Goal: Task Accomplishment & Management: Complete application form

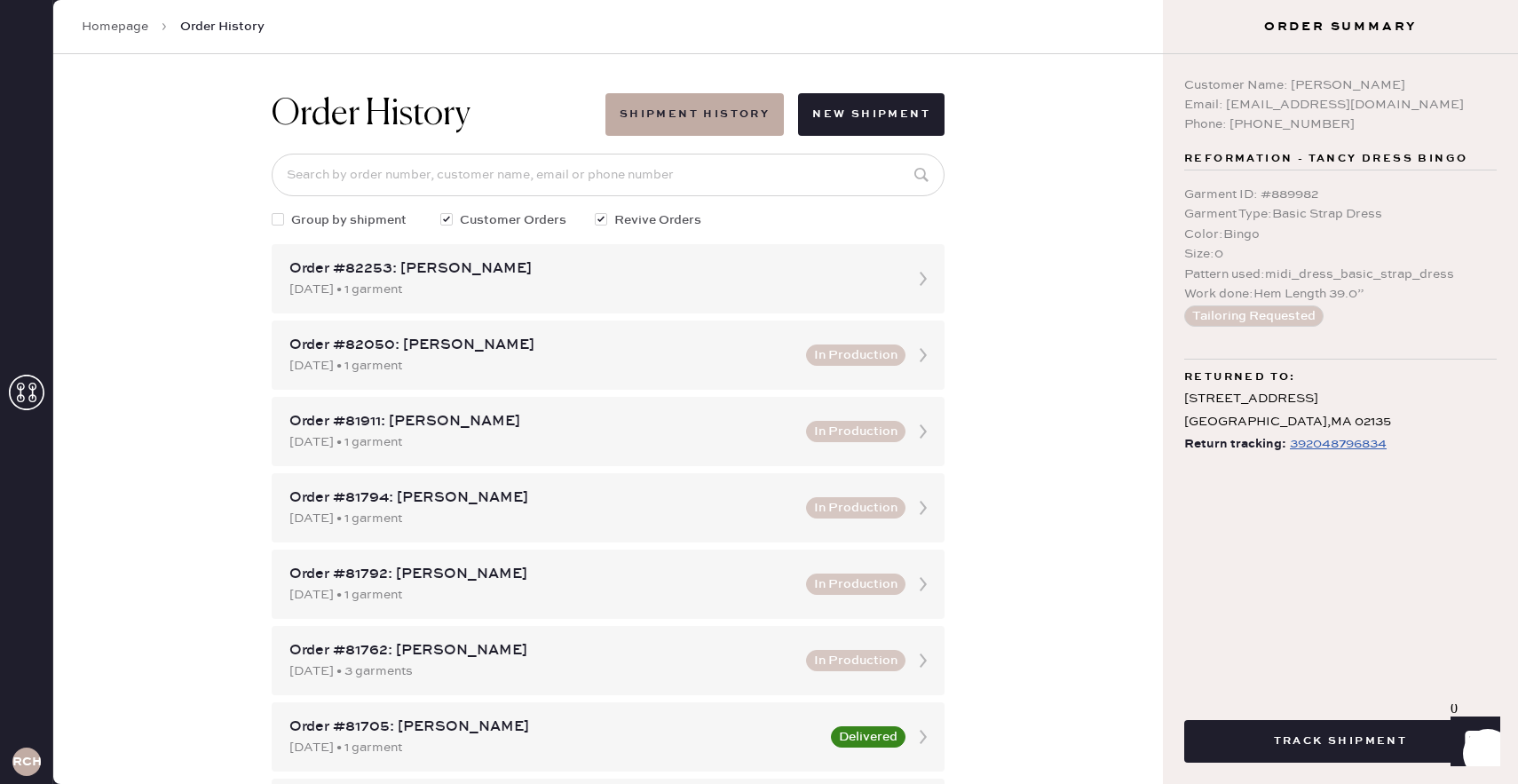
click at [119, 27] on link "Homepage" at bounding box center [116, 27] width 67 height 18
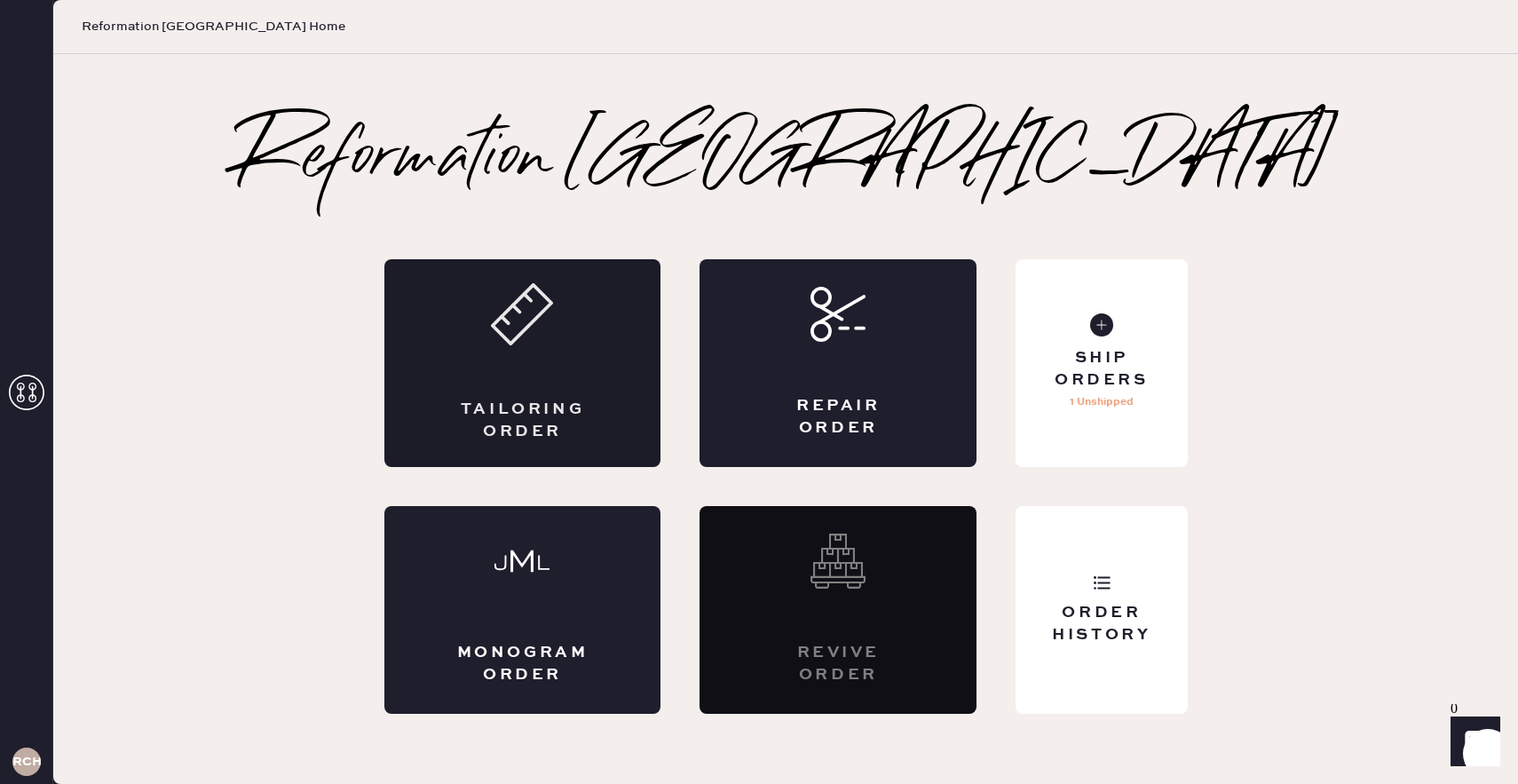
click at [506, 385] on div "Tailoring Order" at bounding box center [523, 362] width 277 height 207
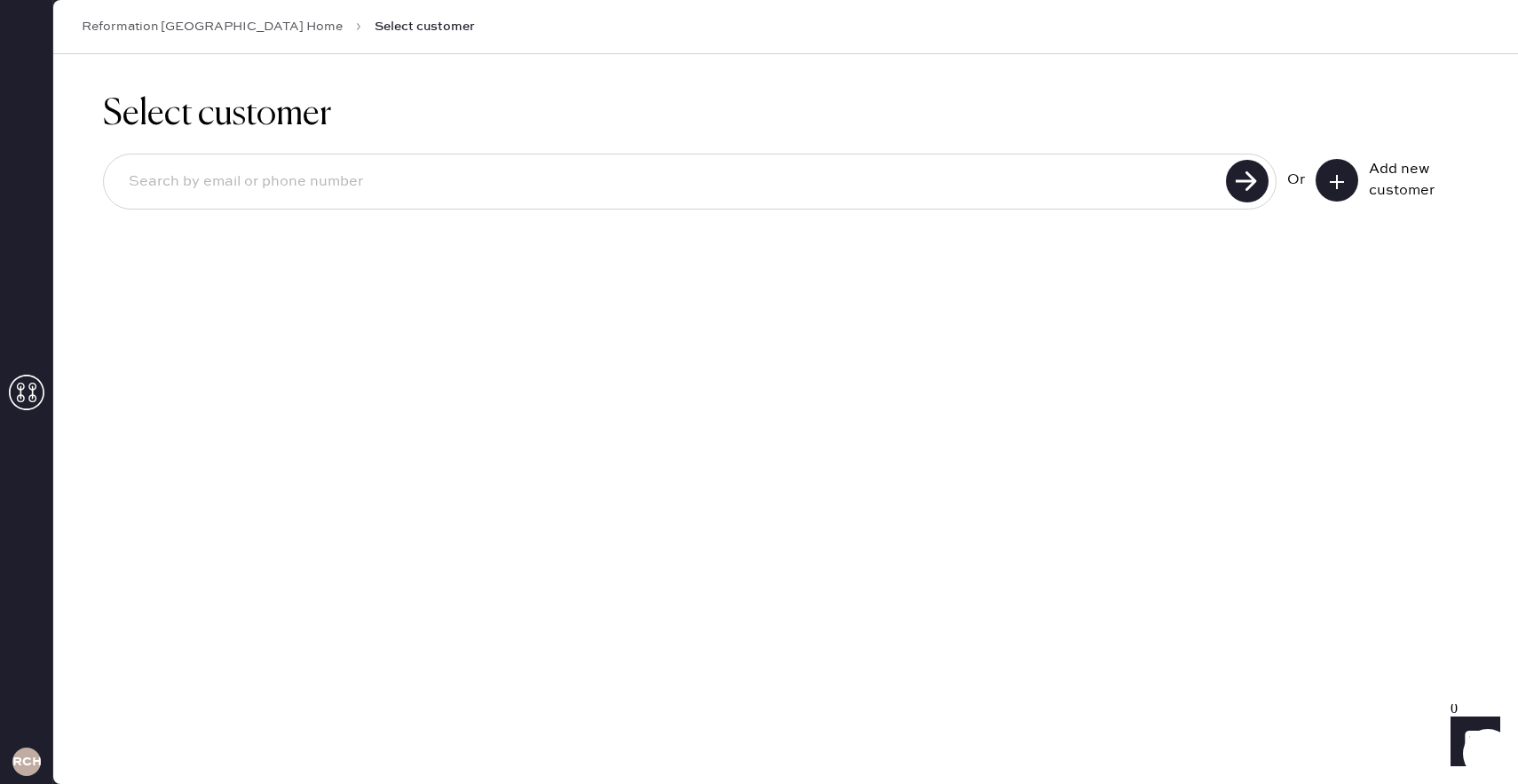
click at [323, 185] on input at bounding box center [668, 181] width 1106 height 41
click at [224, 186] on input "[EMAIL_ADDRESS][PERSON_NAME][DOMAIN_NAME]" at bounding box center [668, 181] width 1106 height 41
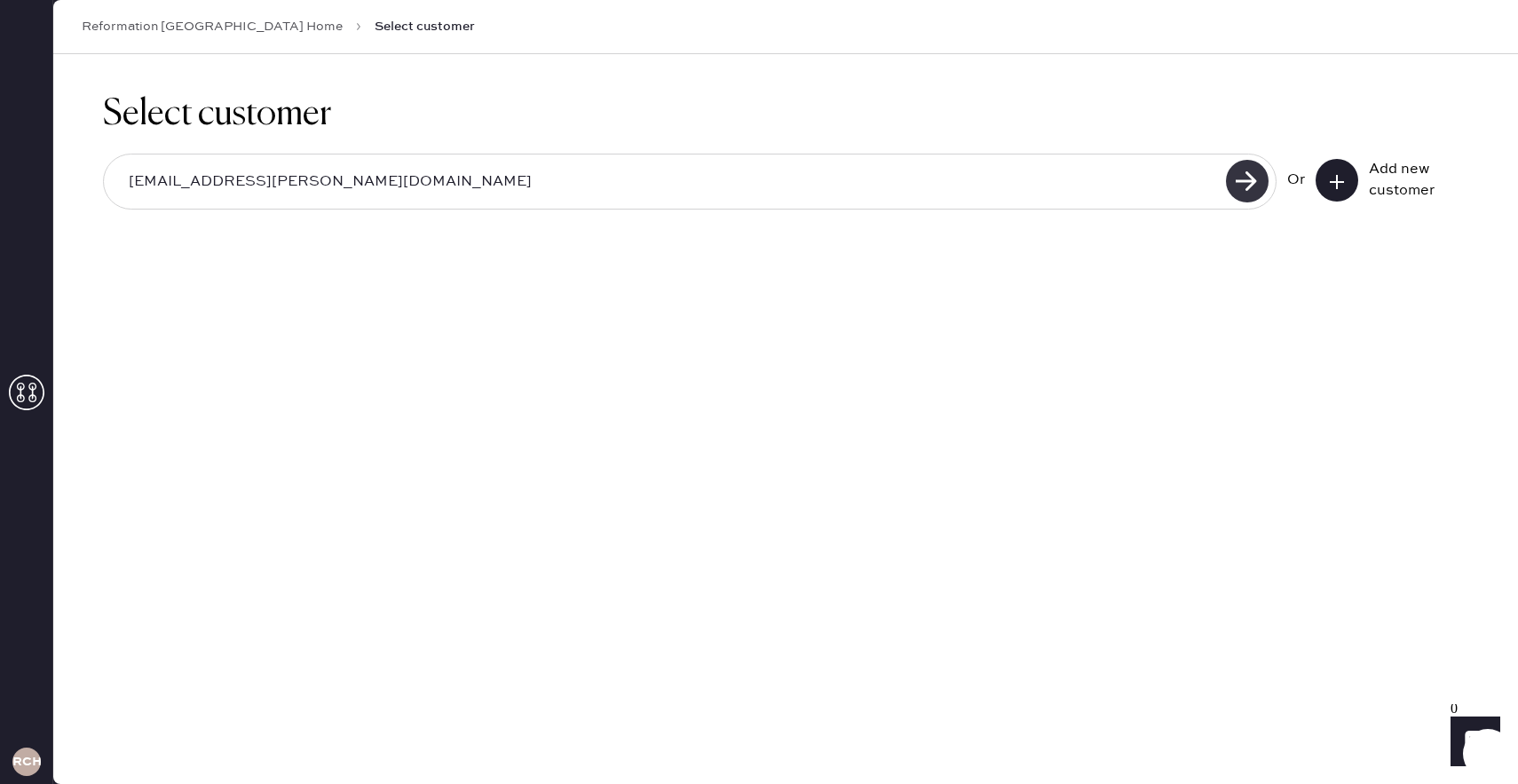
type input "[EMAIL_ADDRESS][PERSON_NAME][DOMAIN_NAME]"
click at [1253, 188] on use at bounding box center [1247, 180] width 43 height 43
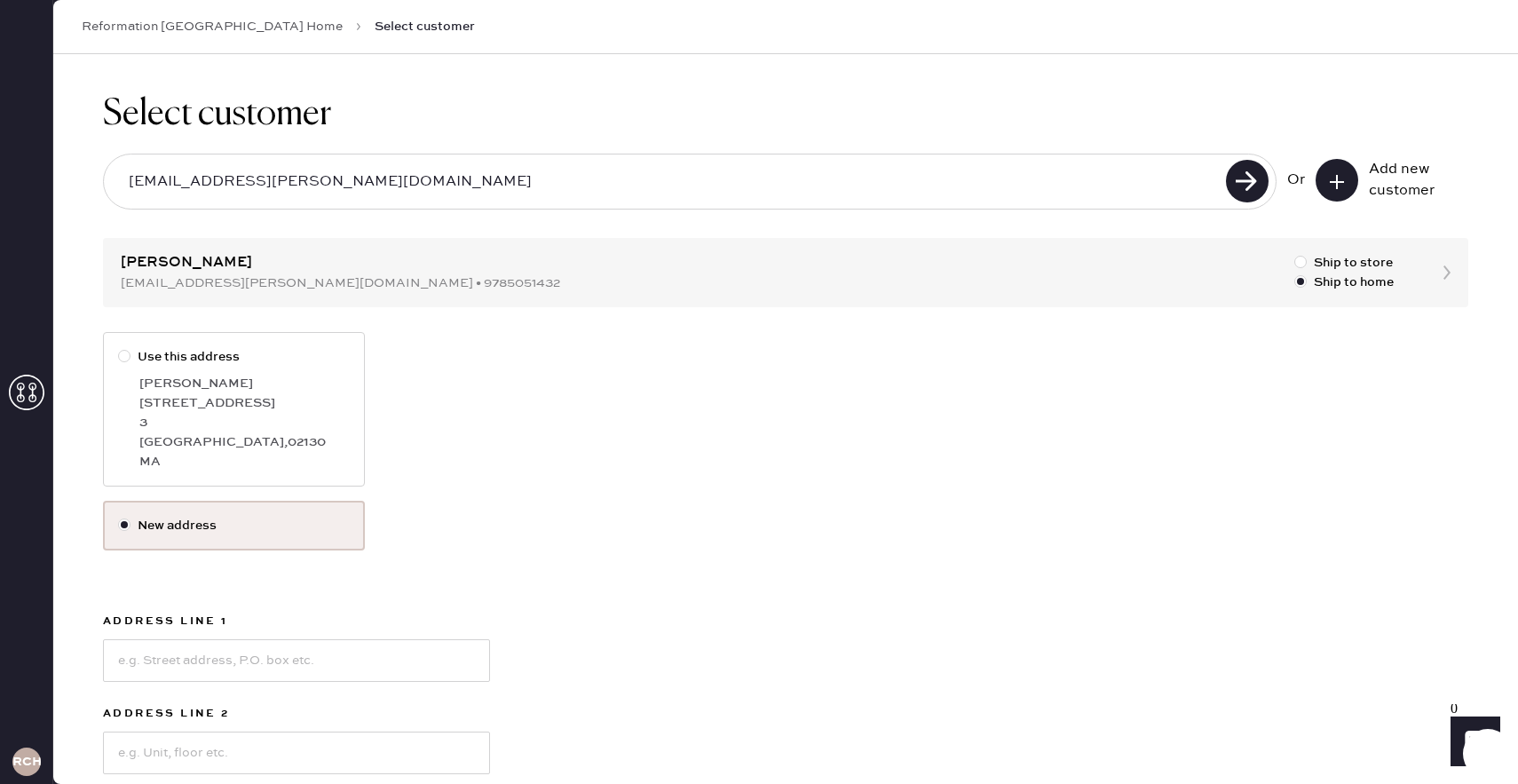
click at [178, 413] on div "3" at bounding box center [245, 422] width 210 height 19
click at [119, 348] on input "Use this address" at bounding box center [118, 347] width 1 height 1
radio input "true"
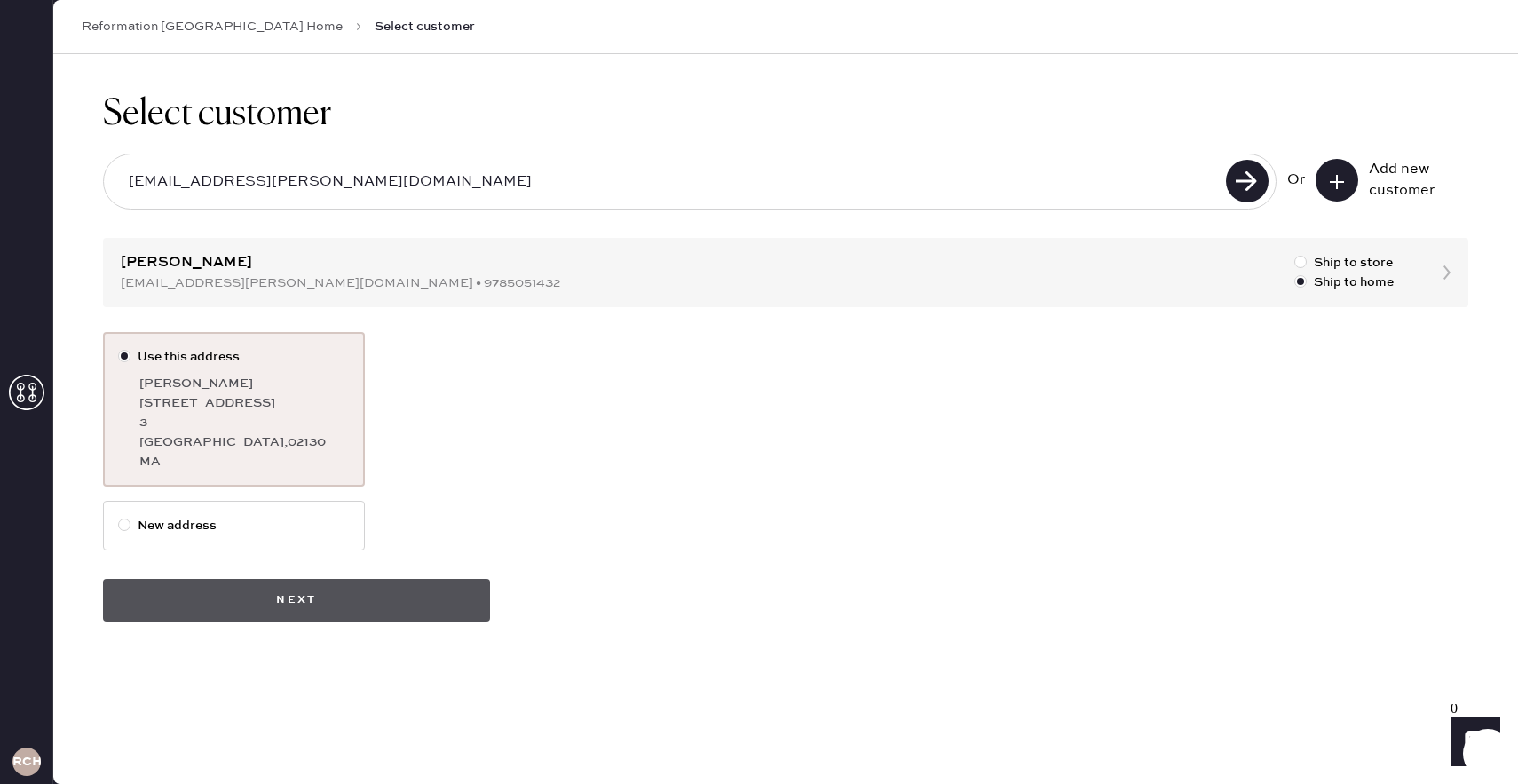
click at [275, 607] on button "Next" at bounding box center [296, 600] width 387 height 43
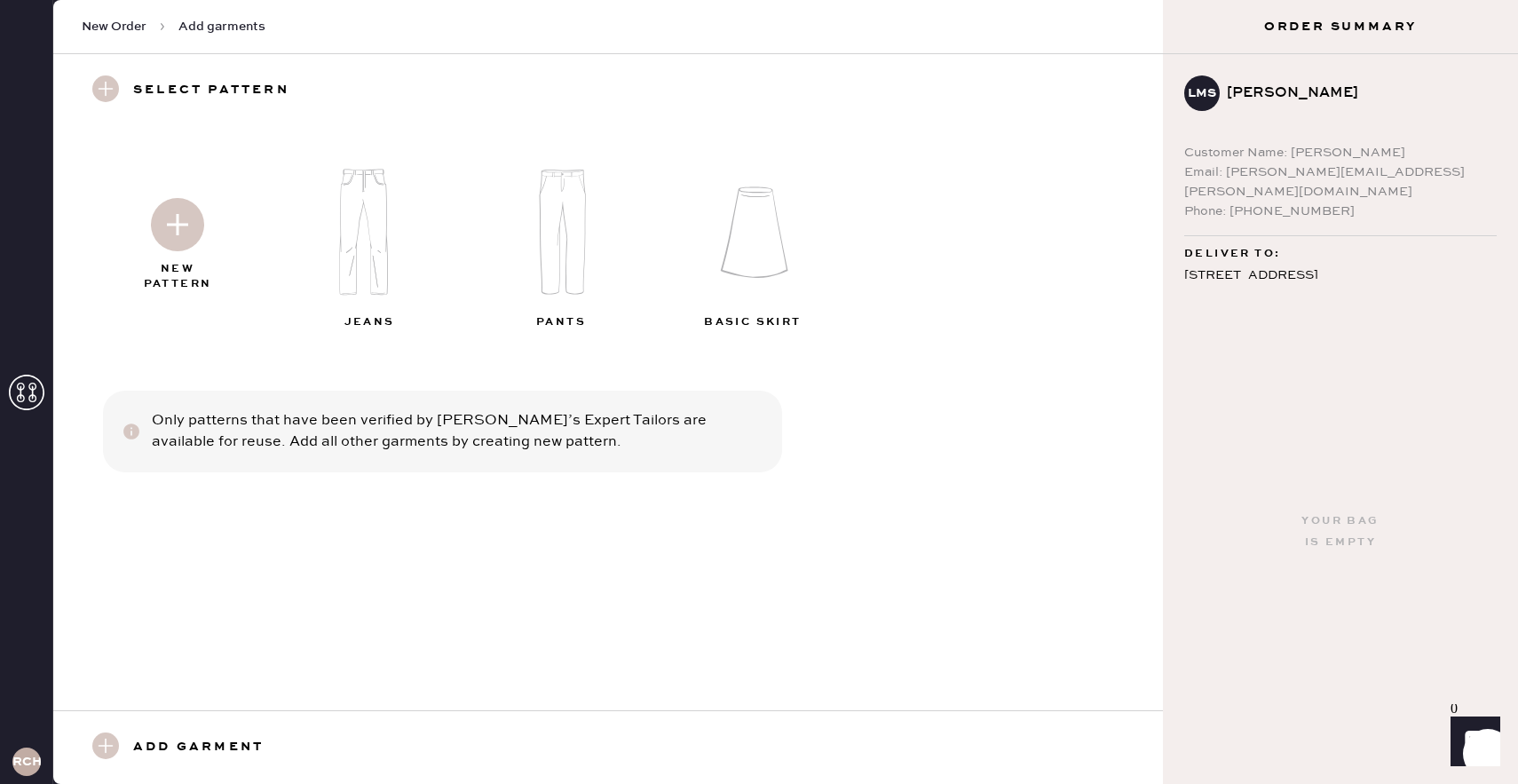
click at [1272, 172] on div "Email: [PERSON_NAME][EMAIL_ADDRESS][PERSON_NAME][DOMAIN_NAME]" at bounding box center [1340, 181] width 312 height 39
click at [1350, 179] on div "Email: [PERSON_NAME][EMAIL_ADDRESS][PERSON_NAME][DOMAIN_NAME]" at bounding box center [1340, 181] width 312 height 39
drag, startPoint x: 1378, startPoint y: 172, endPoint x: 1226, endPoint y: 177, distance: 152.1
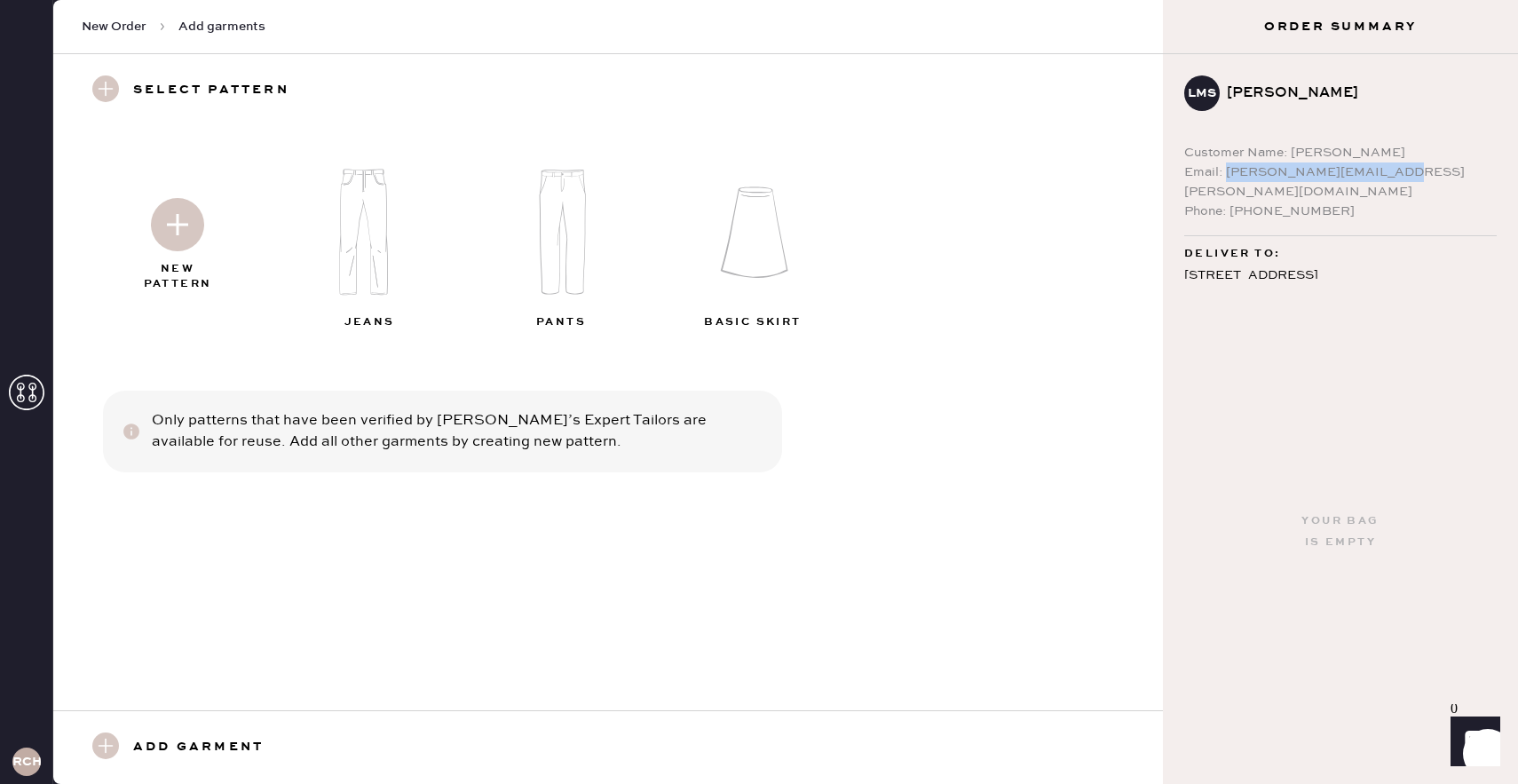
click at [1226, 177] on div "Email: [PERSON_NAME][EMAIL_ADDRESS][PERSON_NAME][DOMAIN_NAME]" at bounding box center [1340, 181] width 312 height 39
copy div "[EMAIL_ADDRESS][PERSON_NAME][DOMAIN_NAME]"
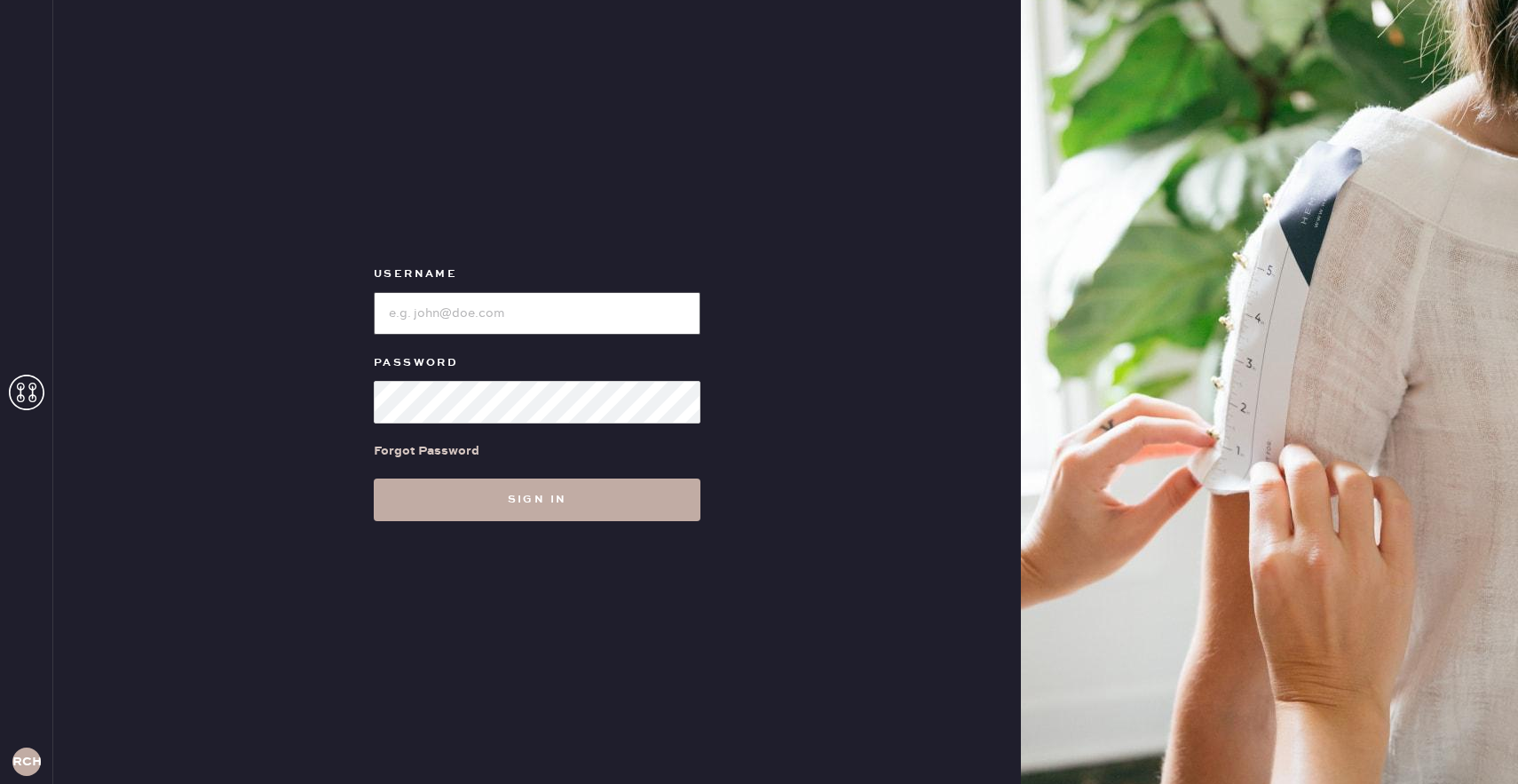
type input "reformationchestnuthill"
click at [595, 498] on button "Sign in" at bounding box center [537, 499] width 327 height 43
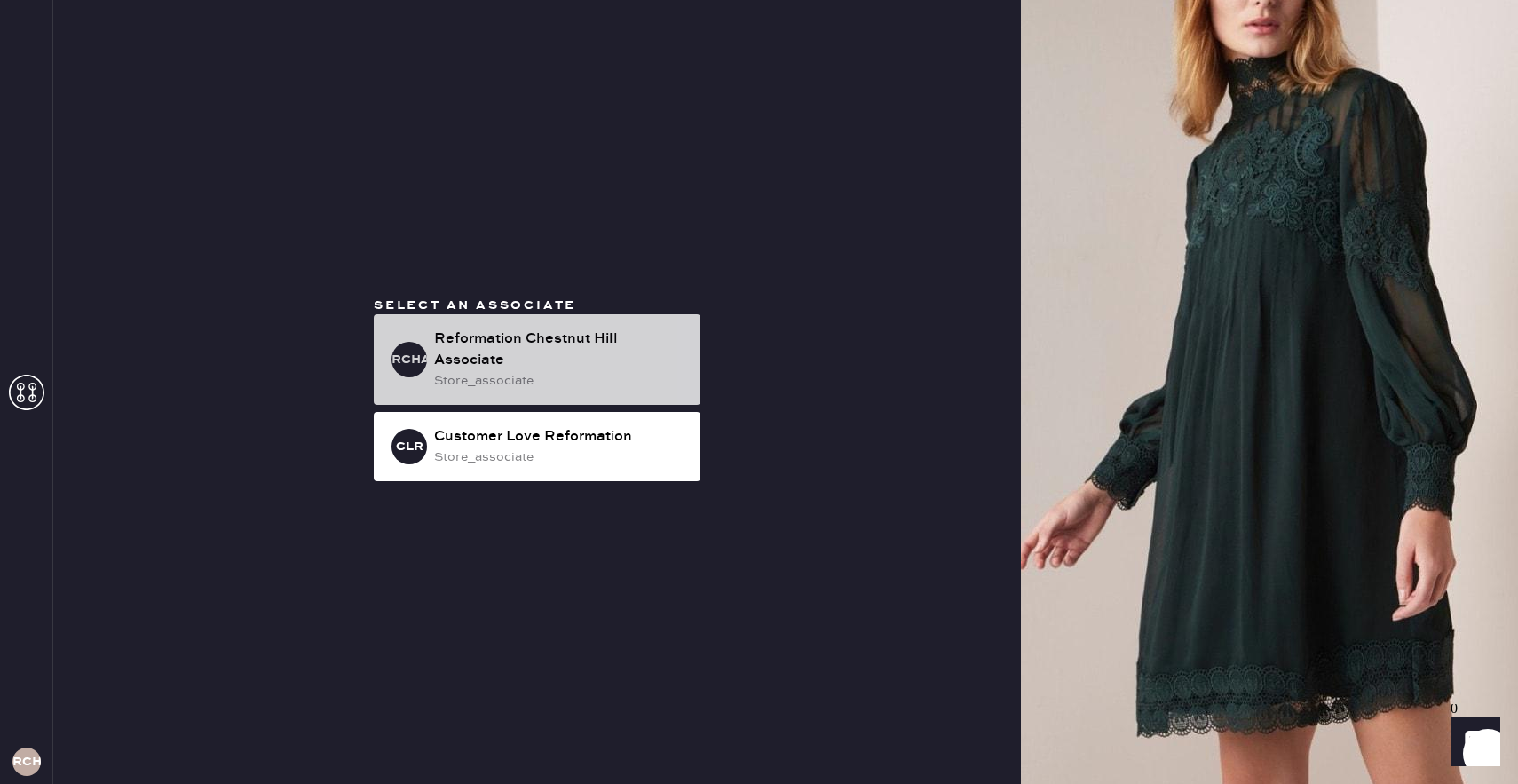
click at [490, 373] on div "store_associate" at bounding box center [560, 380] width 252 height 19
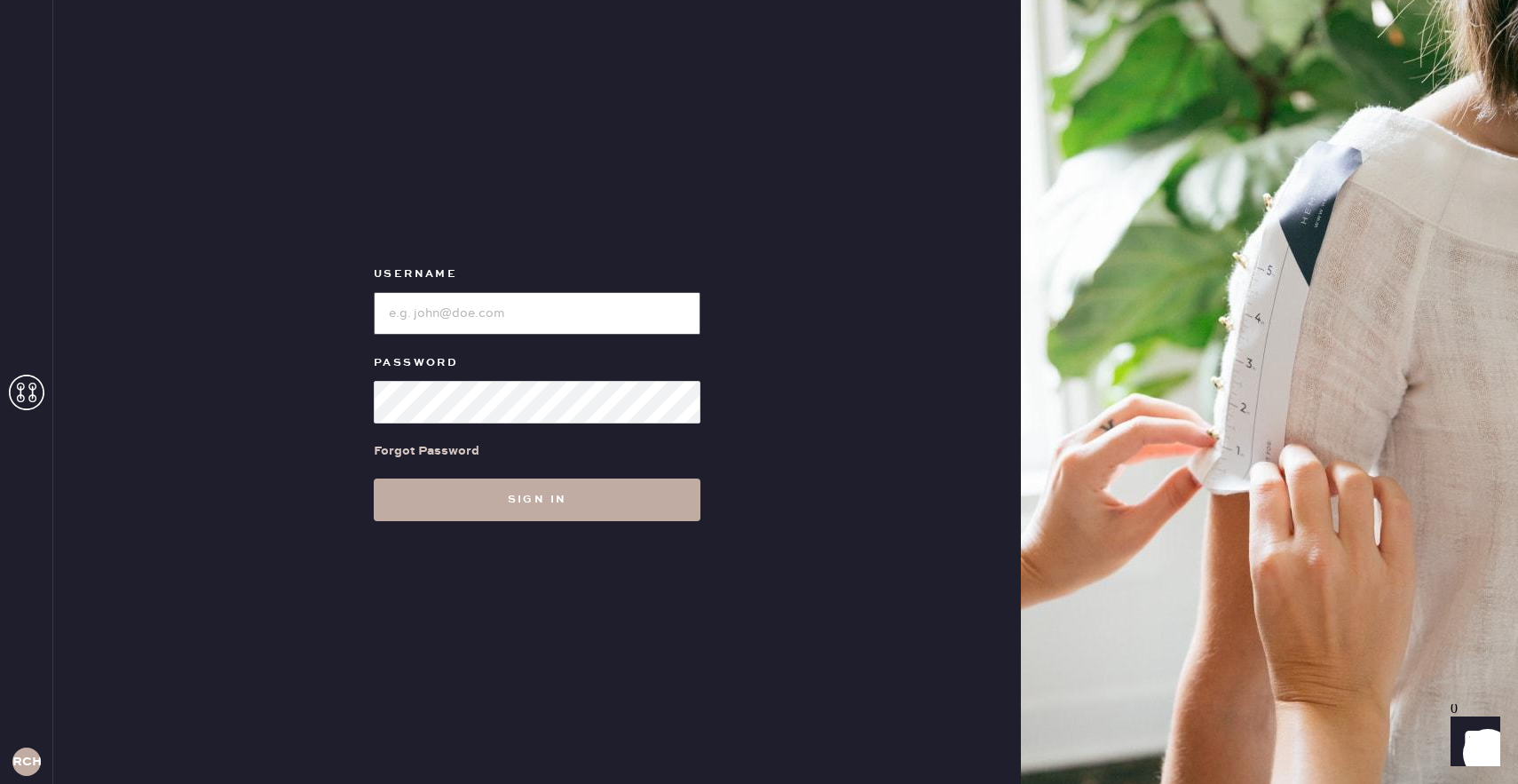
type input "reformationchestnuthill"
click at [551, 496] on button "Sign in" at bounding box center [537, 499] width 327 height 43
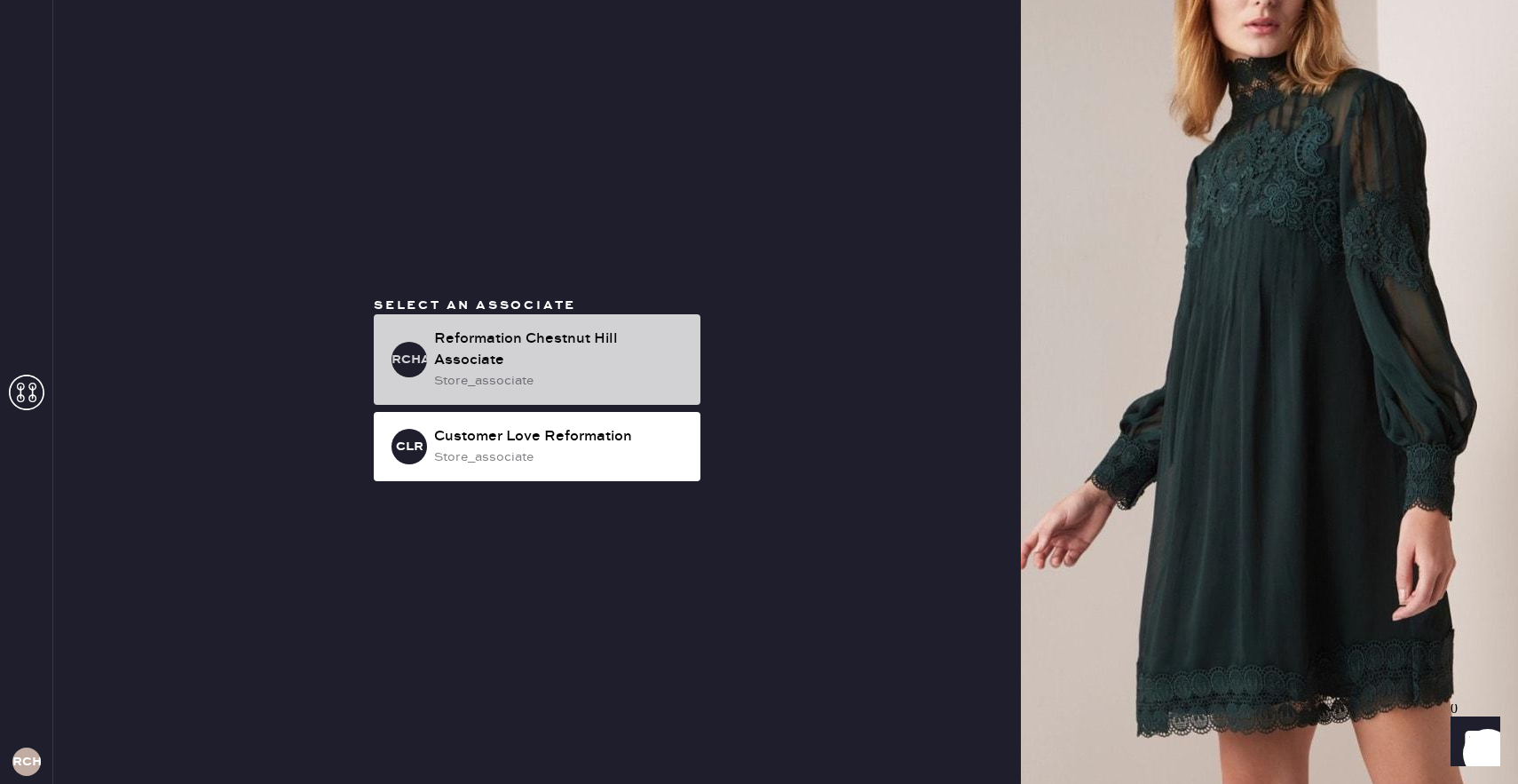
click at [521, 373] on div "store_associate" at bounding box center [560, 380] width 252 height 19
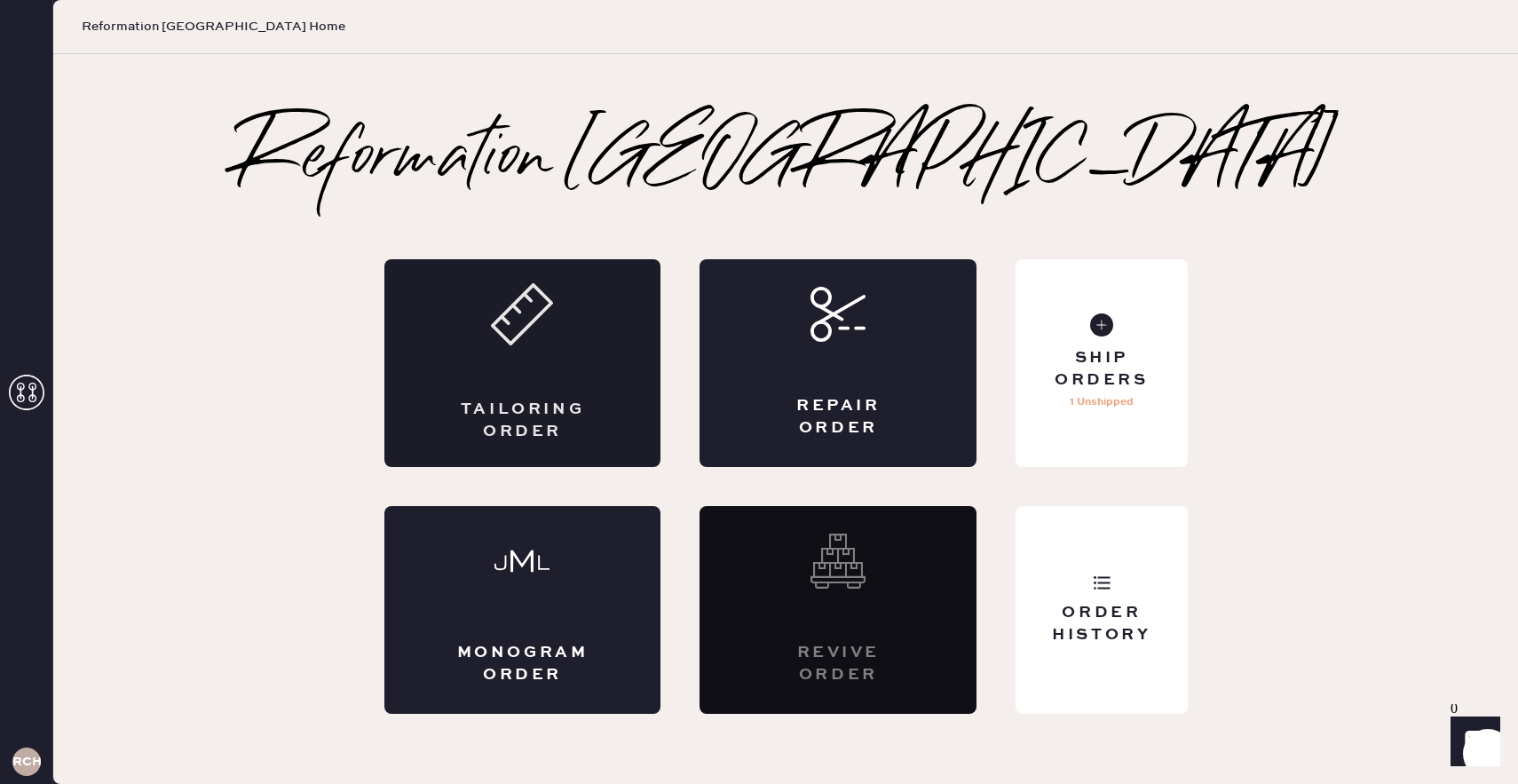
click at [536, 346] on div "Tailoring Order" at bounding box center [523, 362] width 277 height 207
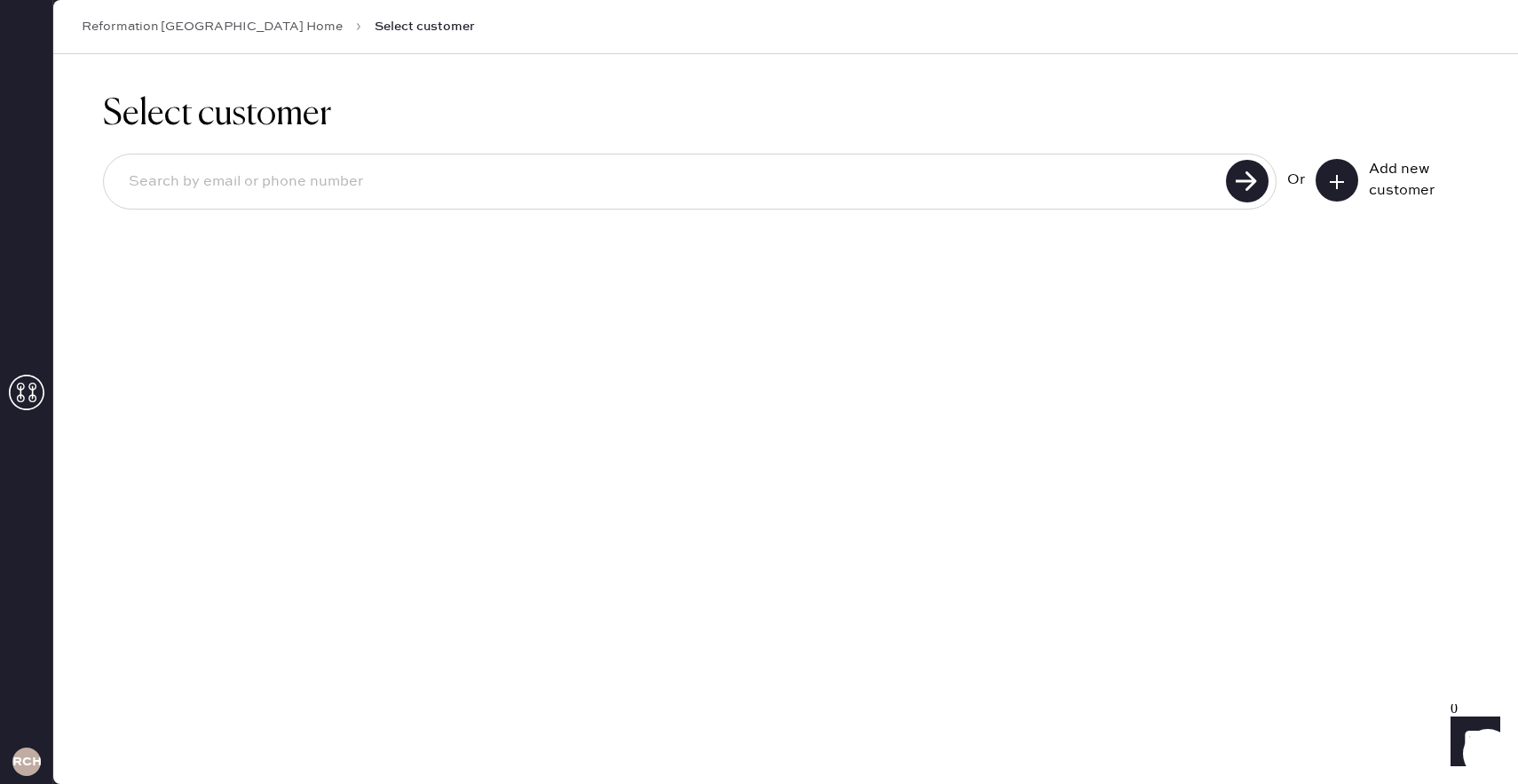
click at [896, 196] on input at bounding box center [668, 181] width 1106 height 41
paste input "[EMAIL_ADDRESS][PERSON_NAME][DOMAIN_NAME]"
type input "[EMAIL_ADDRESS][PERSON_NAME][DOMAIN_NAME]"
click at [1253, 181] on use at bounding box center [1247, 180] width 43 height 43
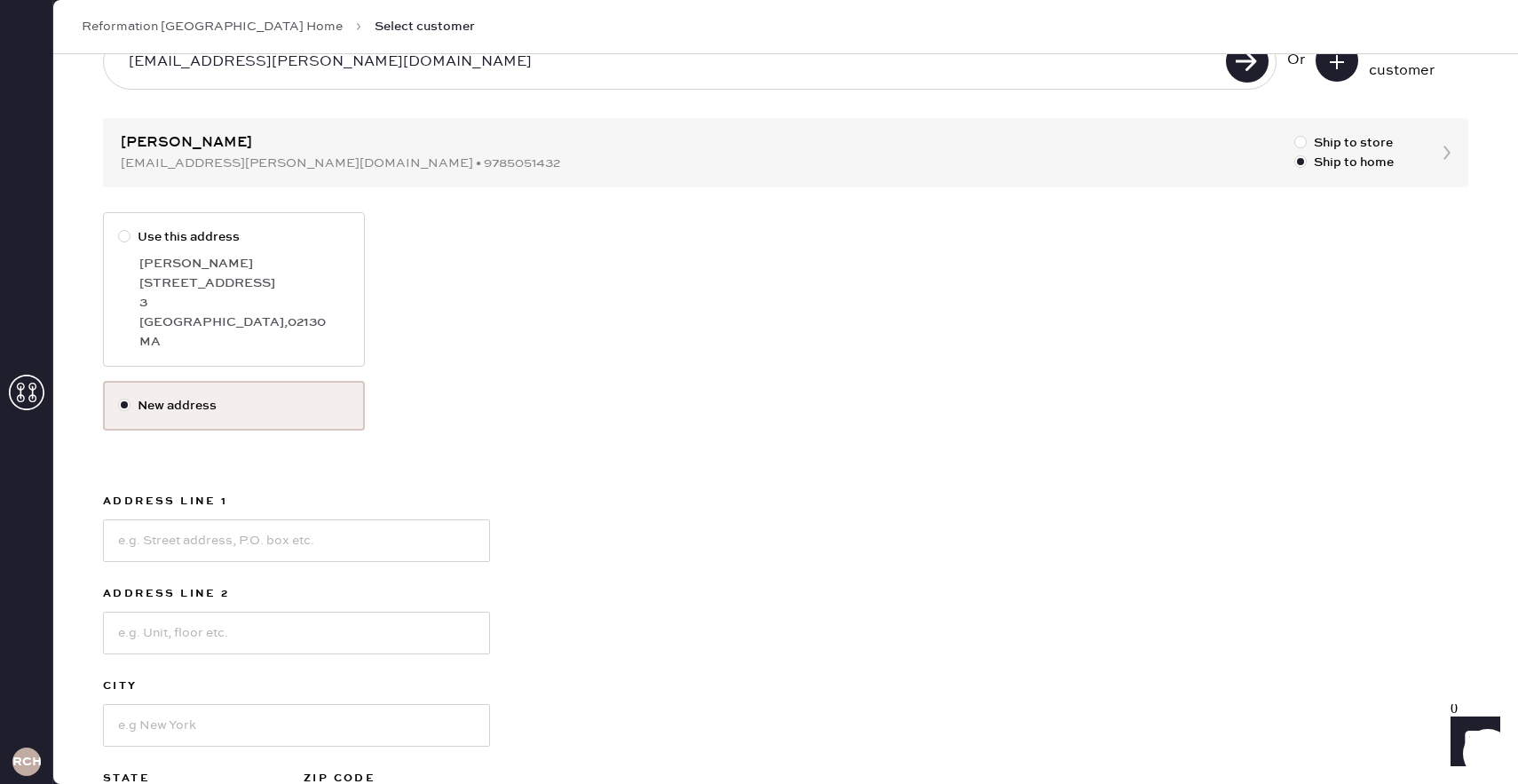
scroll to position [128, 0]
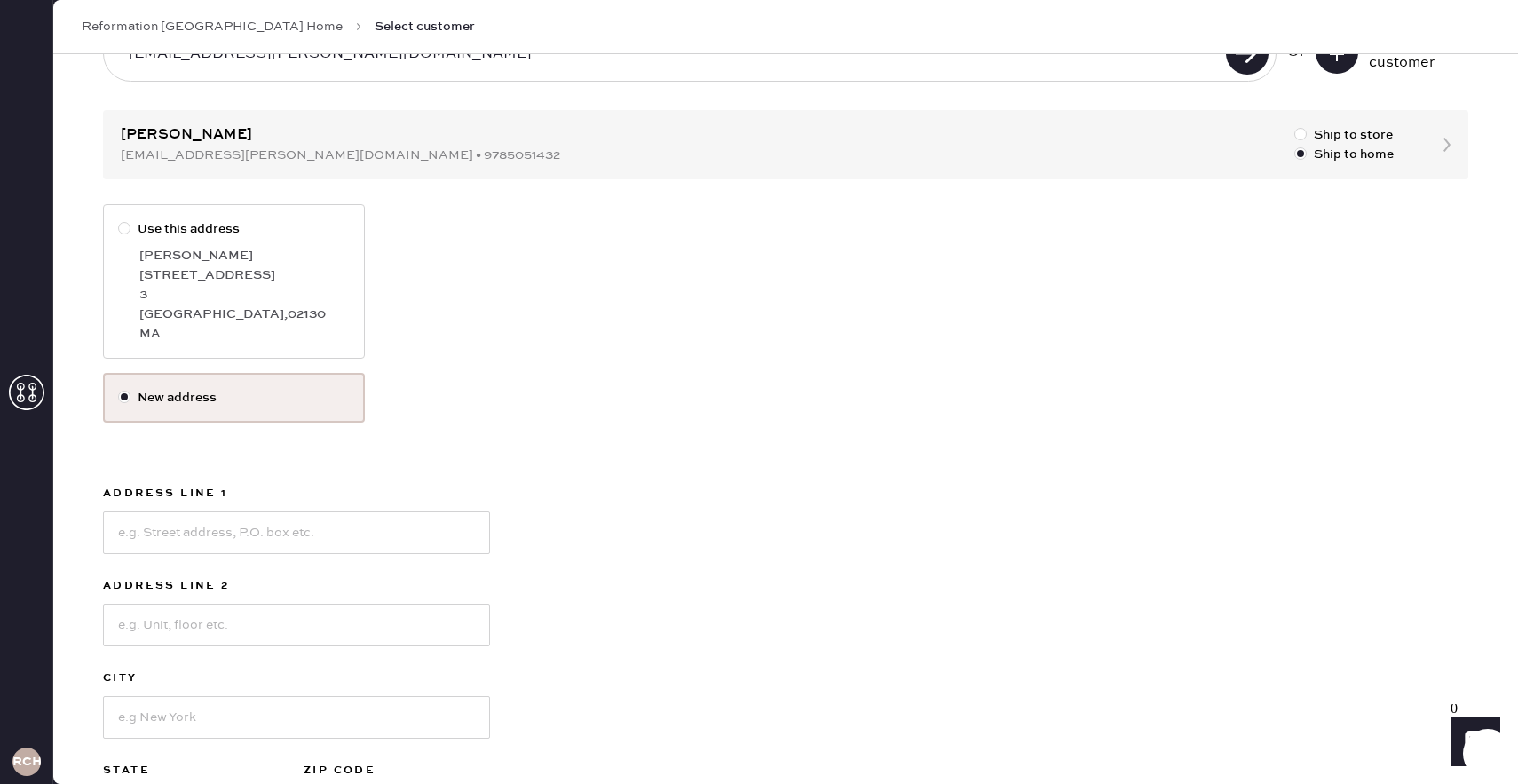
click at [122, 234] on div at bounding box center [128, 229] width 19 height 19
click at [119, 220] on input "Use this address" at bounding box center [118, 220] width 1 height 1
radio input "true"
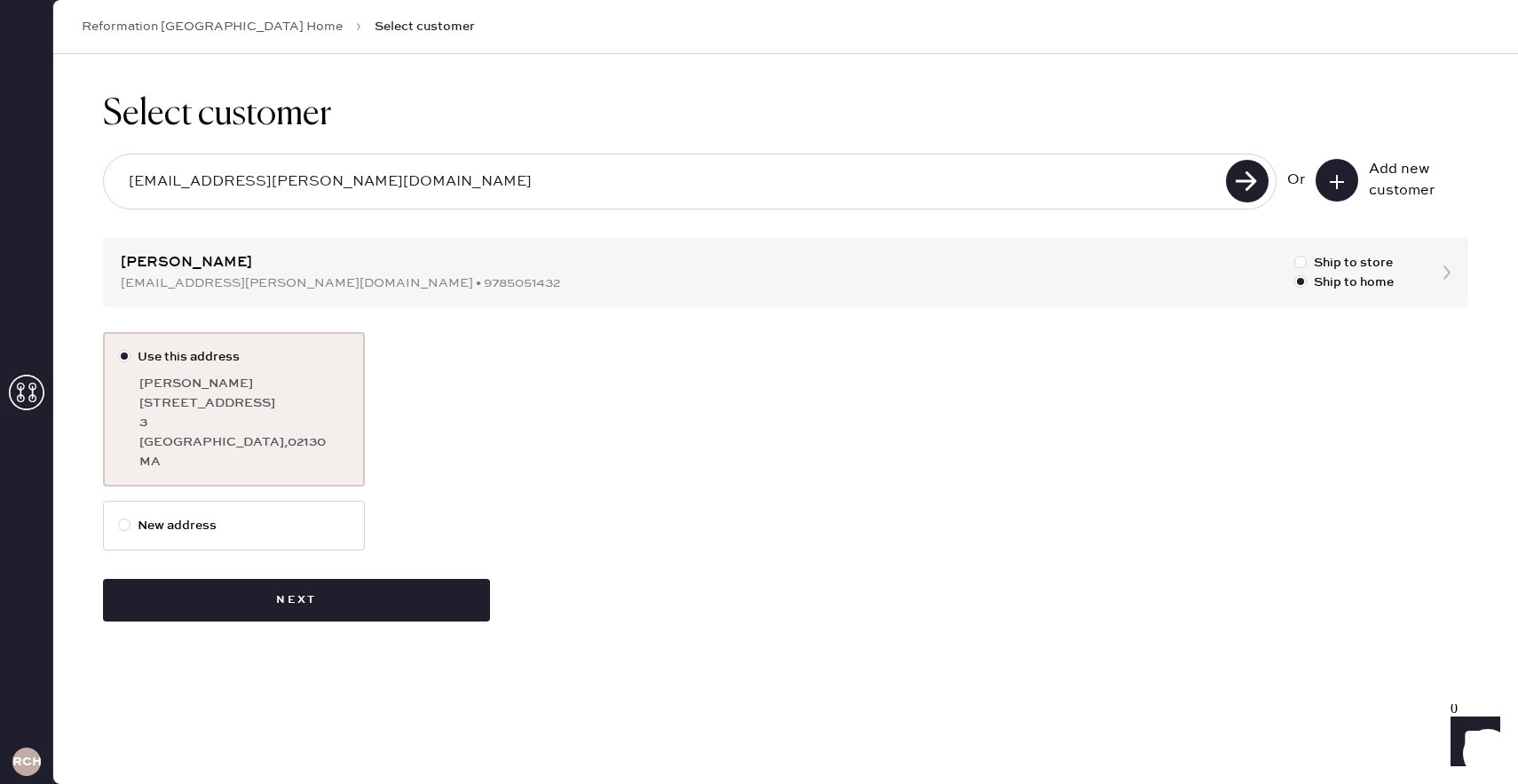
scroll to position [0, 0]
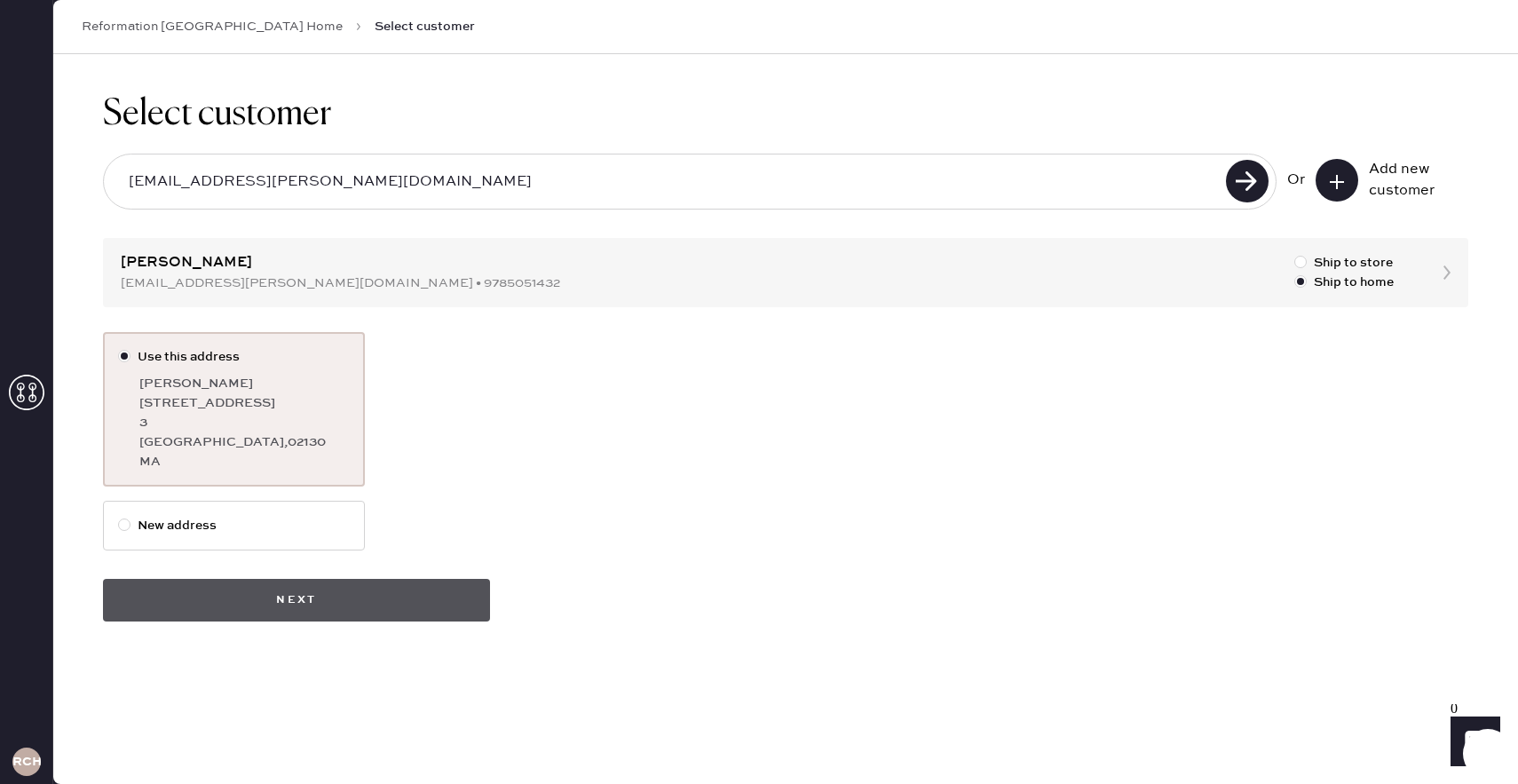
click at [379, 592] on button "Next" at bounding box center [296, 600] width 387 height 43
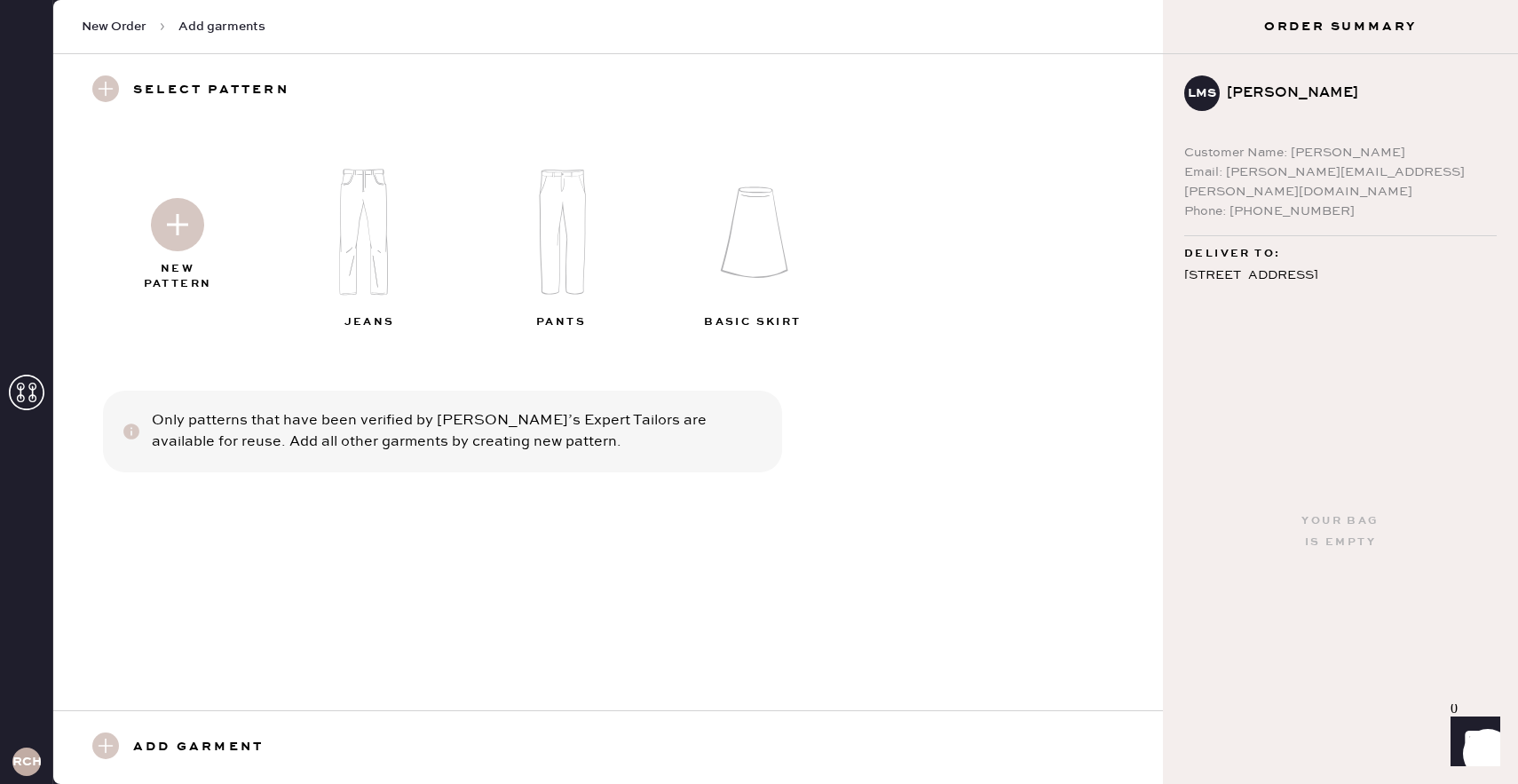
click at [355, 235] on img at bounding box center [371, 232] width 192 height 154
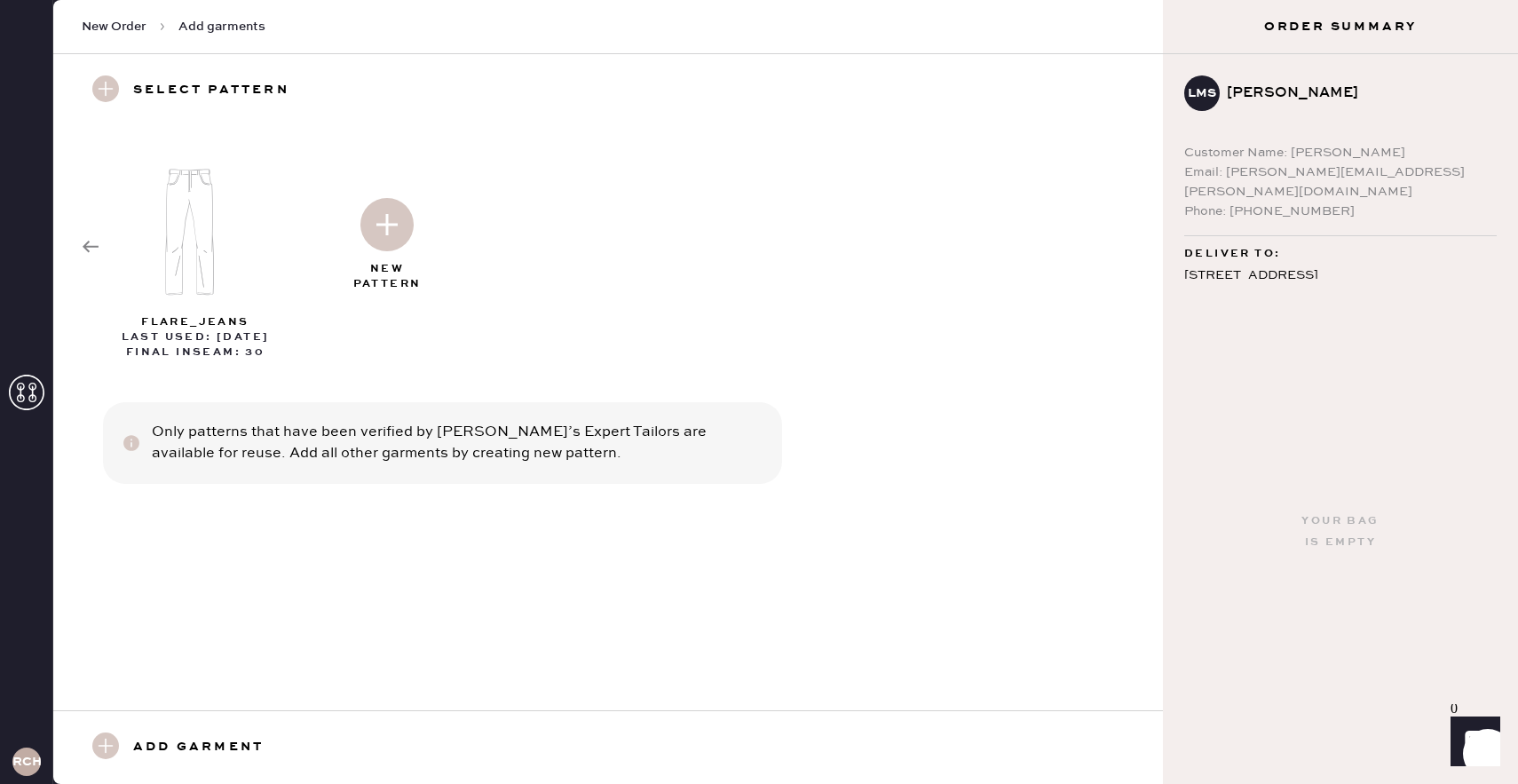
click at [382, 220] on img at bounding box center [387, 224] width 53 height 53
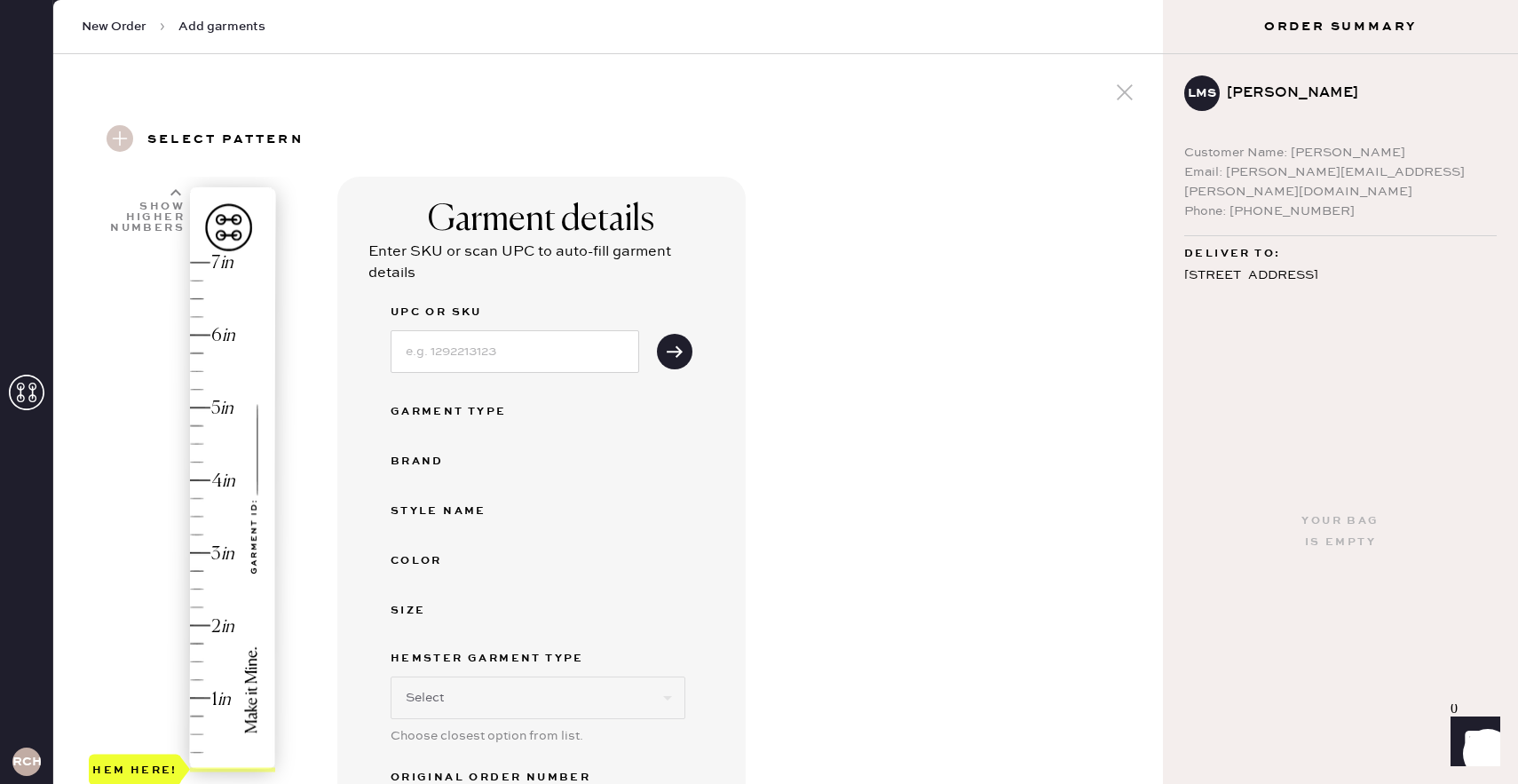
select select "2"
click at [449, 360] on input at bounding box center [515, 351] width 248 height 43
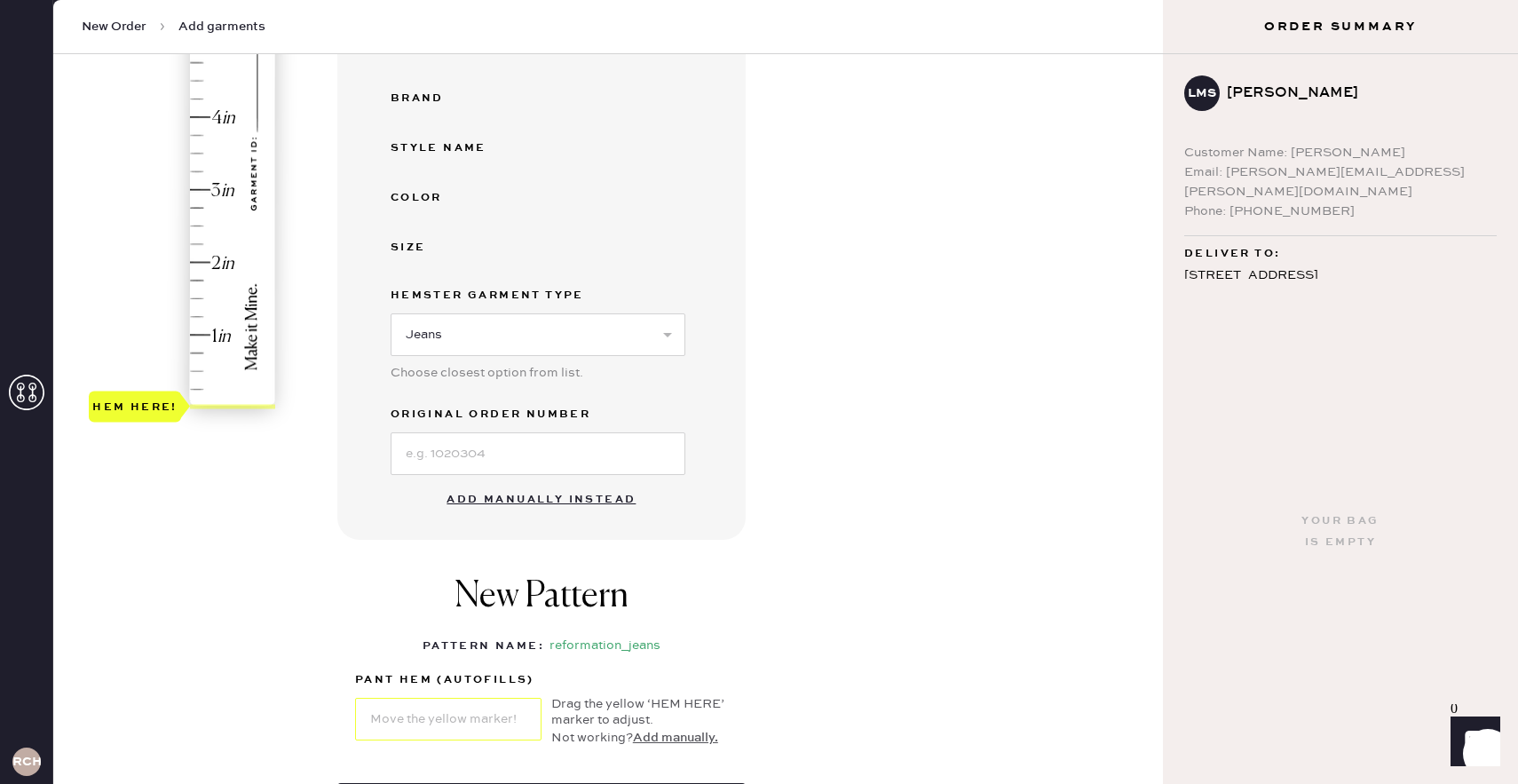
scroll to position [368, 0]
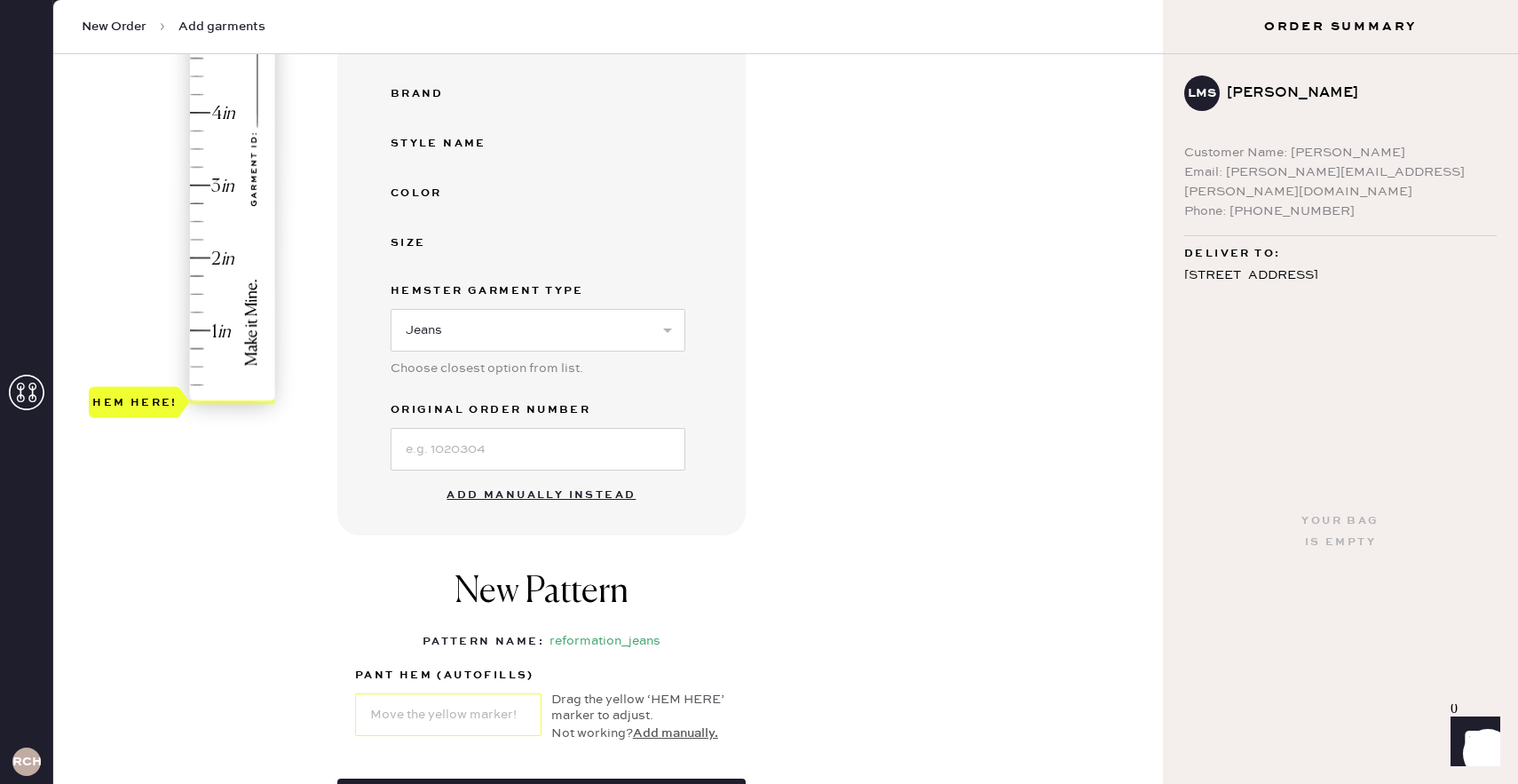
click at [475, 497] on button "Add manually instead" at bounding box center [541, 495] width 210 height 35
select select "2"
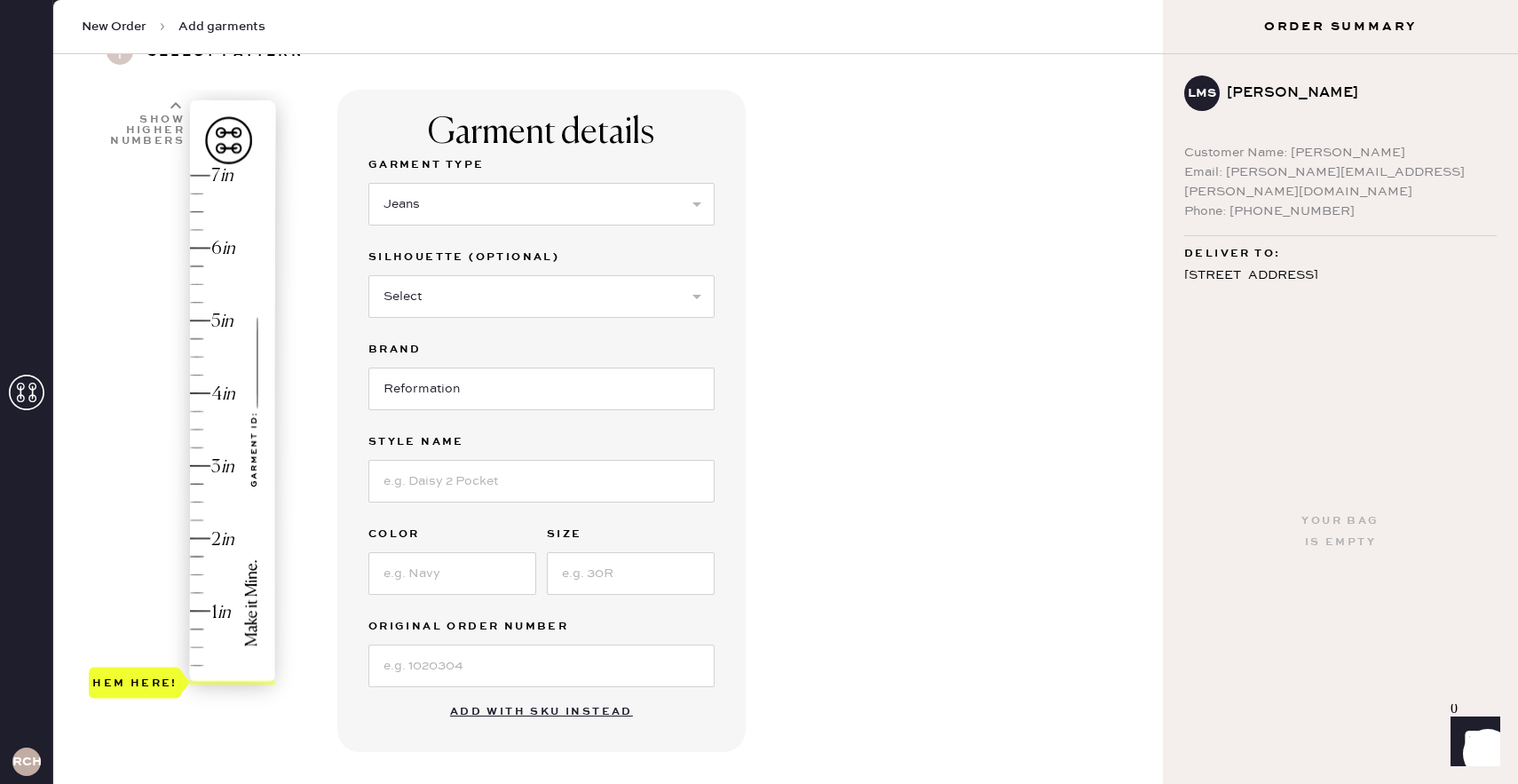
scroll to position [65, 0]
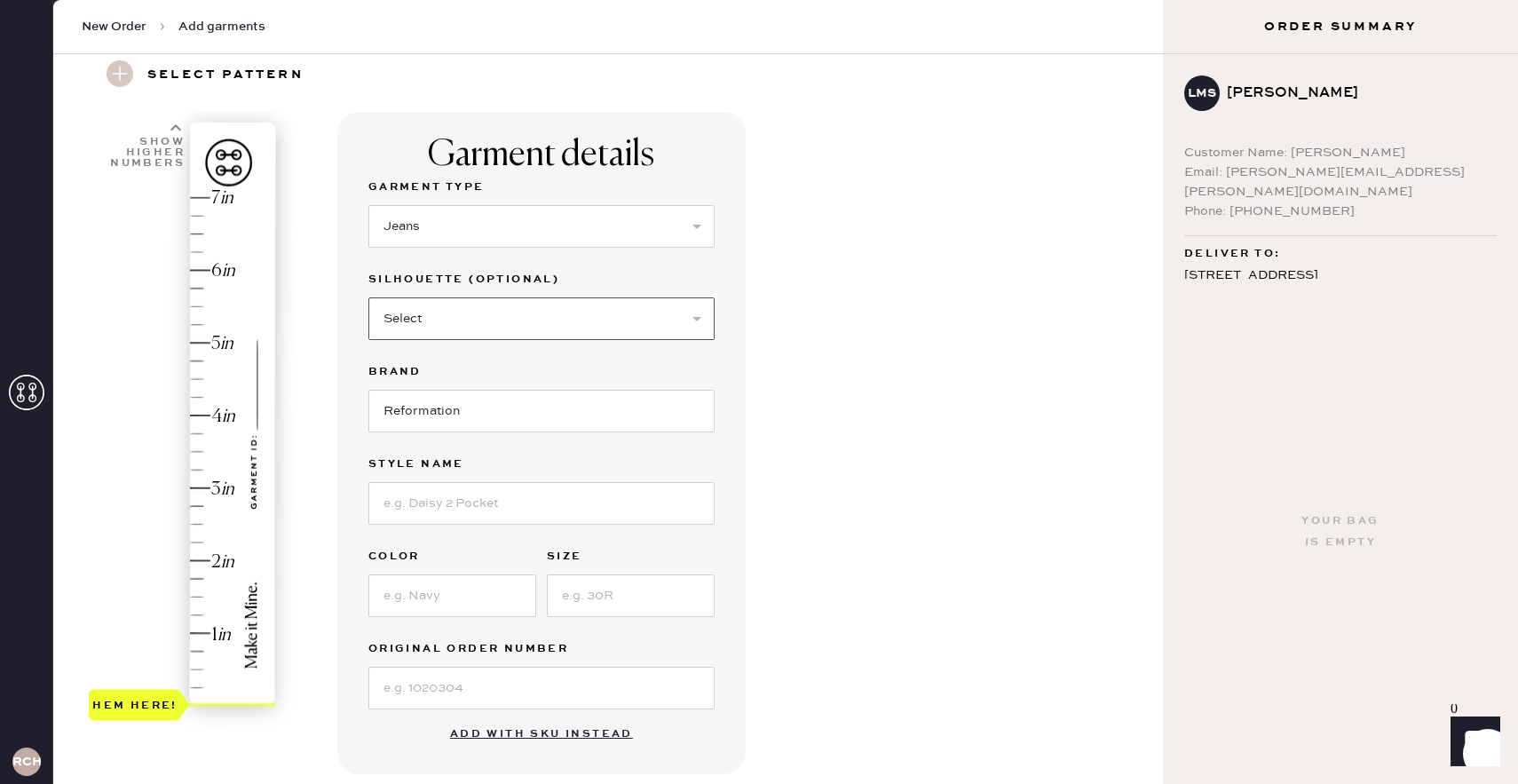
click at [503, 317] on select "Select Shorts Cropped Flare Boot Cut Straight Skinny Other" at bounding box center [542, 318] width 346 height 43
select select "6"
click at [369, 297] on select "Select Shorts Cropped Flare Boot Cut Straight Skinny Other" at bounding box center [542, 318] width 346 height 43
click at [486, 501] on input at bounding box center [542, 503] width 346 height 43
type input "Cary High Rise Slouchy Wide Leg"
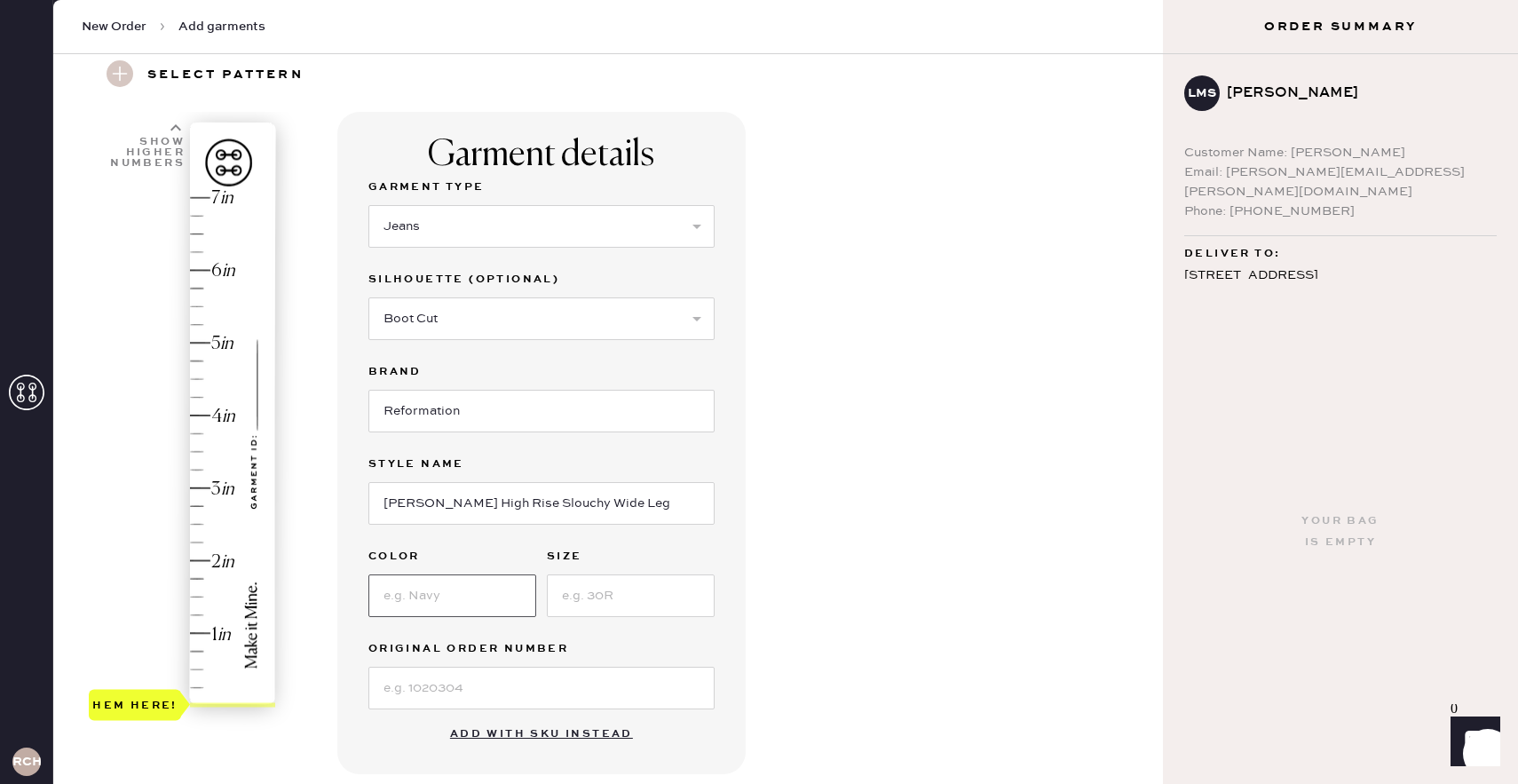
click at [460, 609] on input at bounding box center [453, 595] width 168 height 43
click at [438, 599] on input at bounding box center [453, 595] width 168 height 43
type input "Summit"
click at [597, 595] on input at bounding box center [631, 595] width 168 height 43
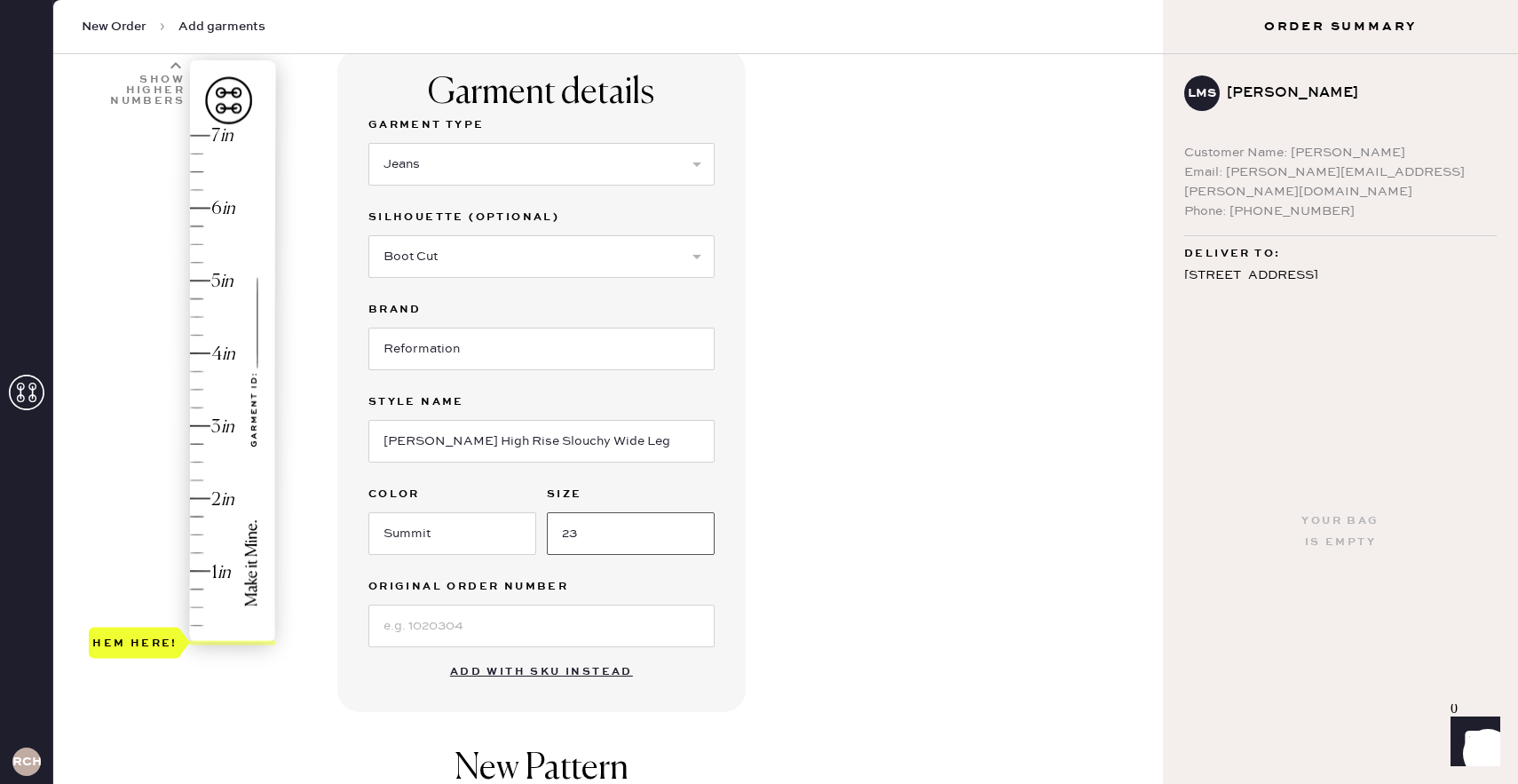
scroll to position [132, 0]
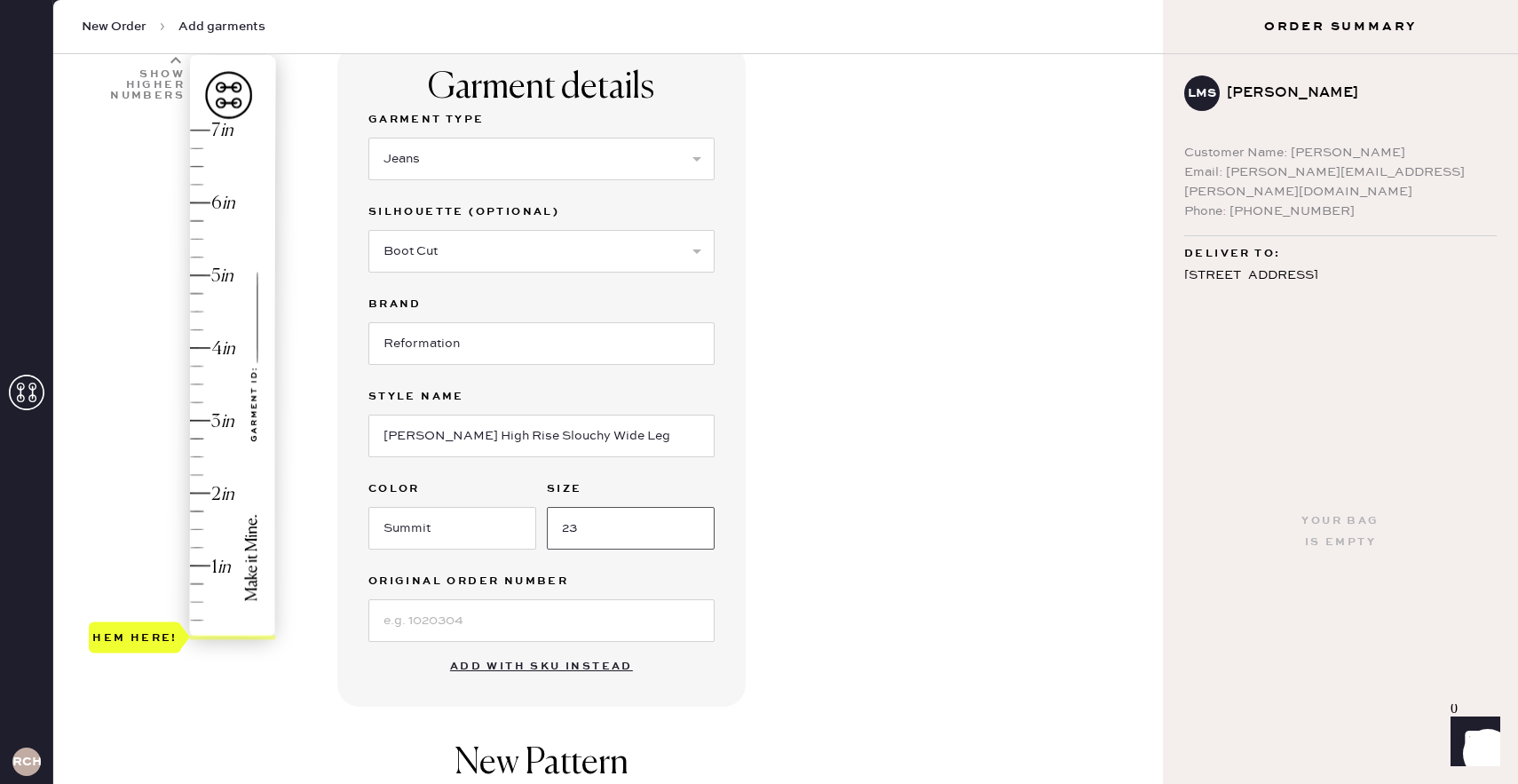
type input "23"
click at [305, 643] on div "1 in 2 in 3 in 4 in 5 in 6 in 7 in Show higher numbers Show lower numbers Hem h…" at bounding box center [609, 548] width 1081 height 1008
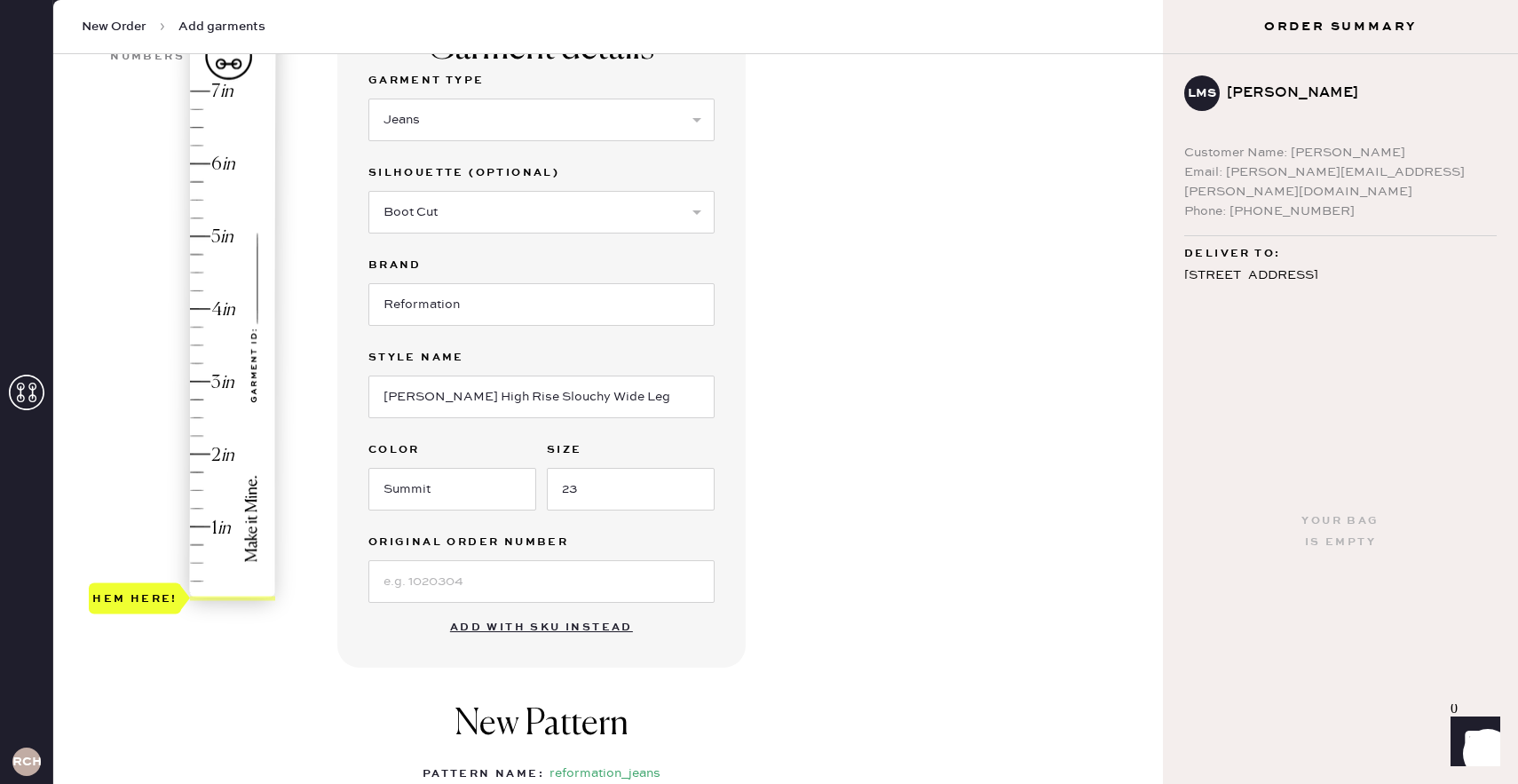
scroll to position [147, 0]
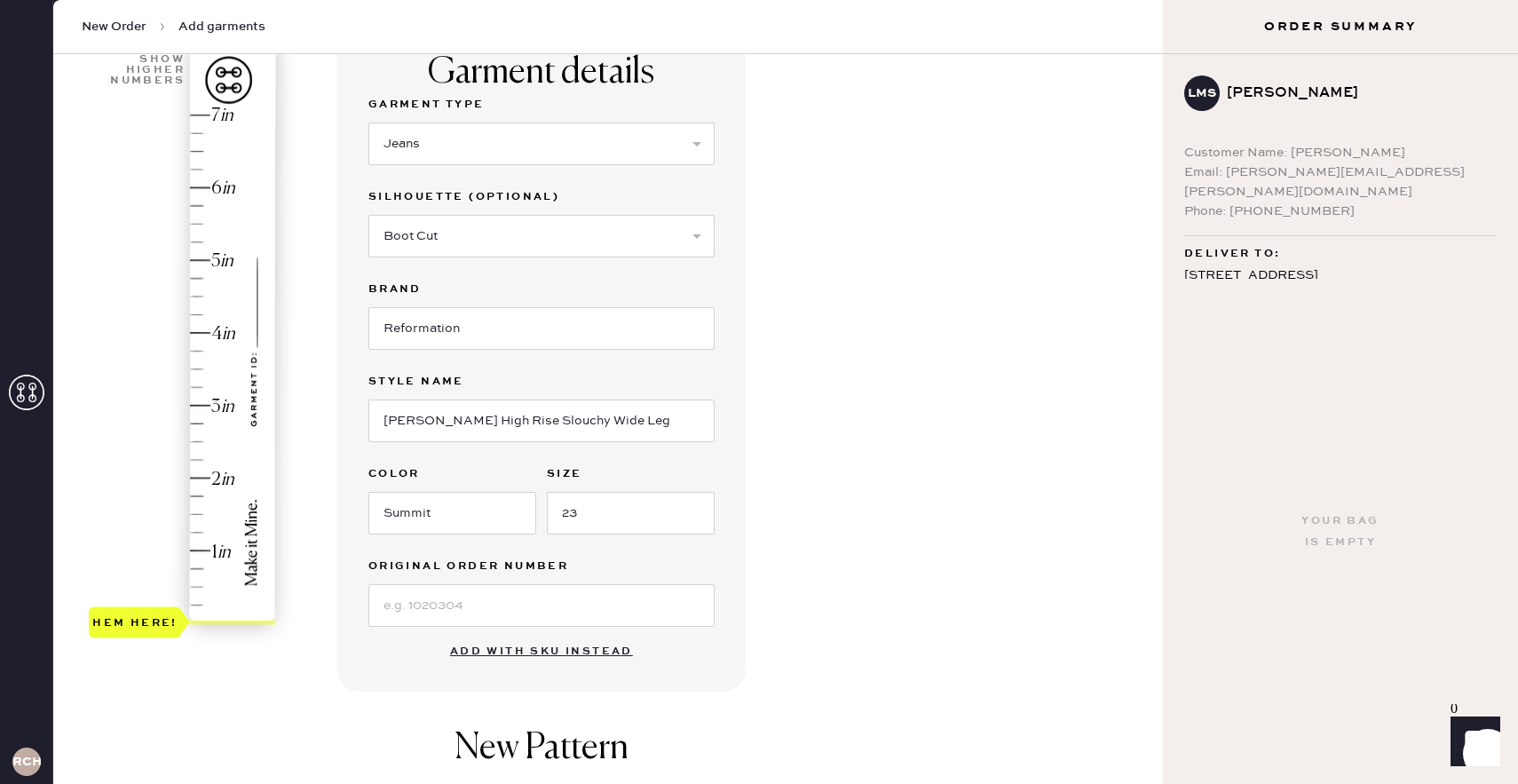
type input "3.25"
click at [193, 385] on div "Hem here!" at bounding box center [183, 369] width 189 height 523
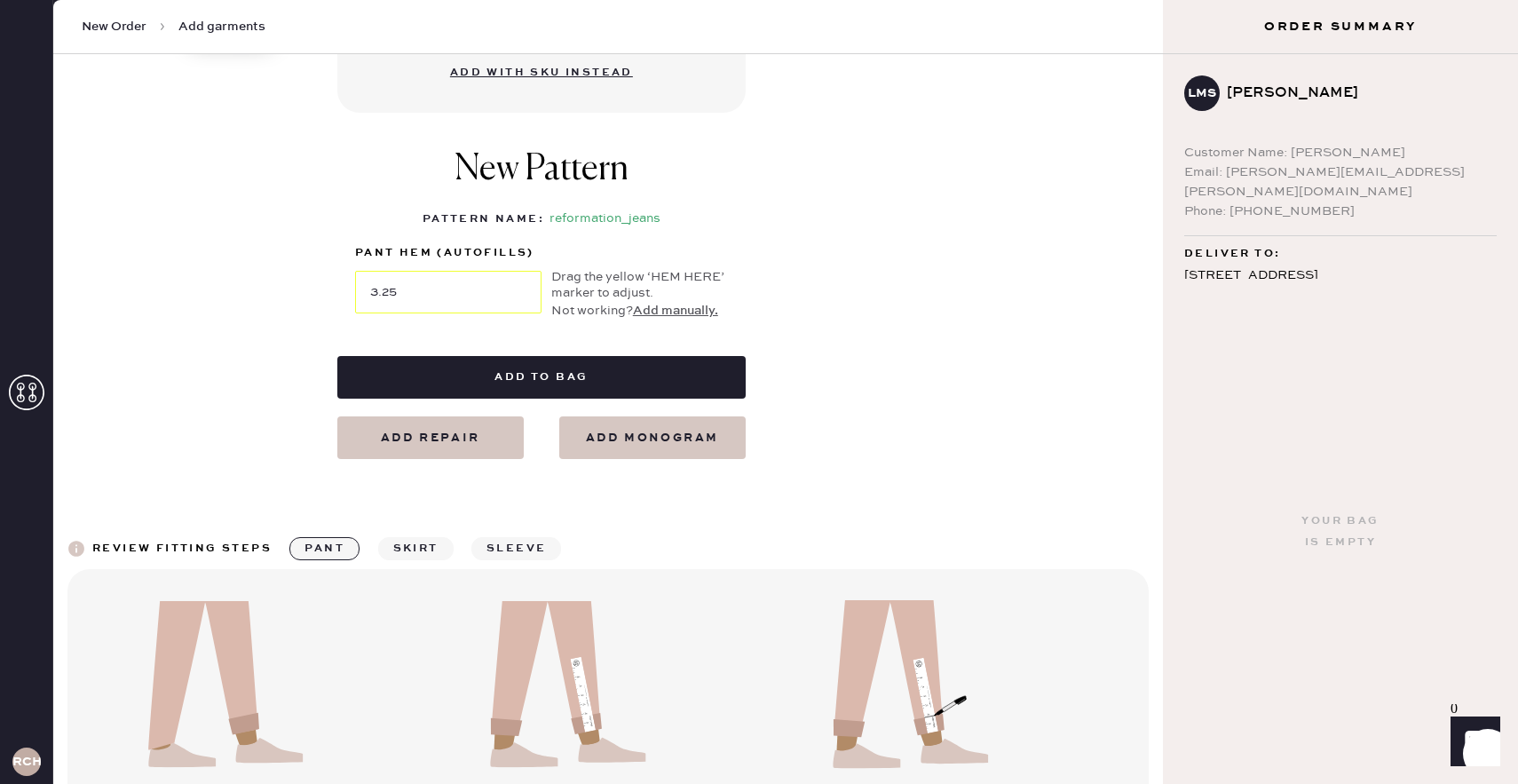
scroll to position [748, 0]
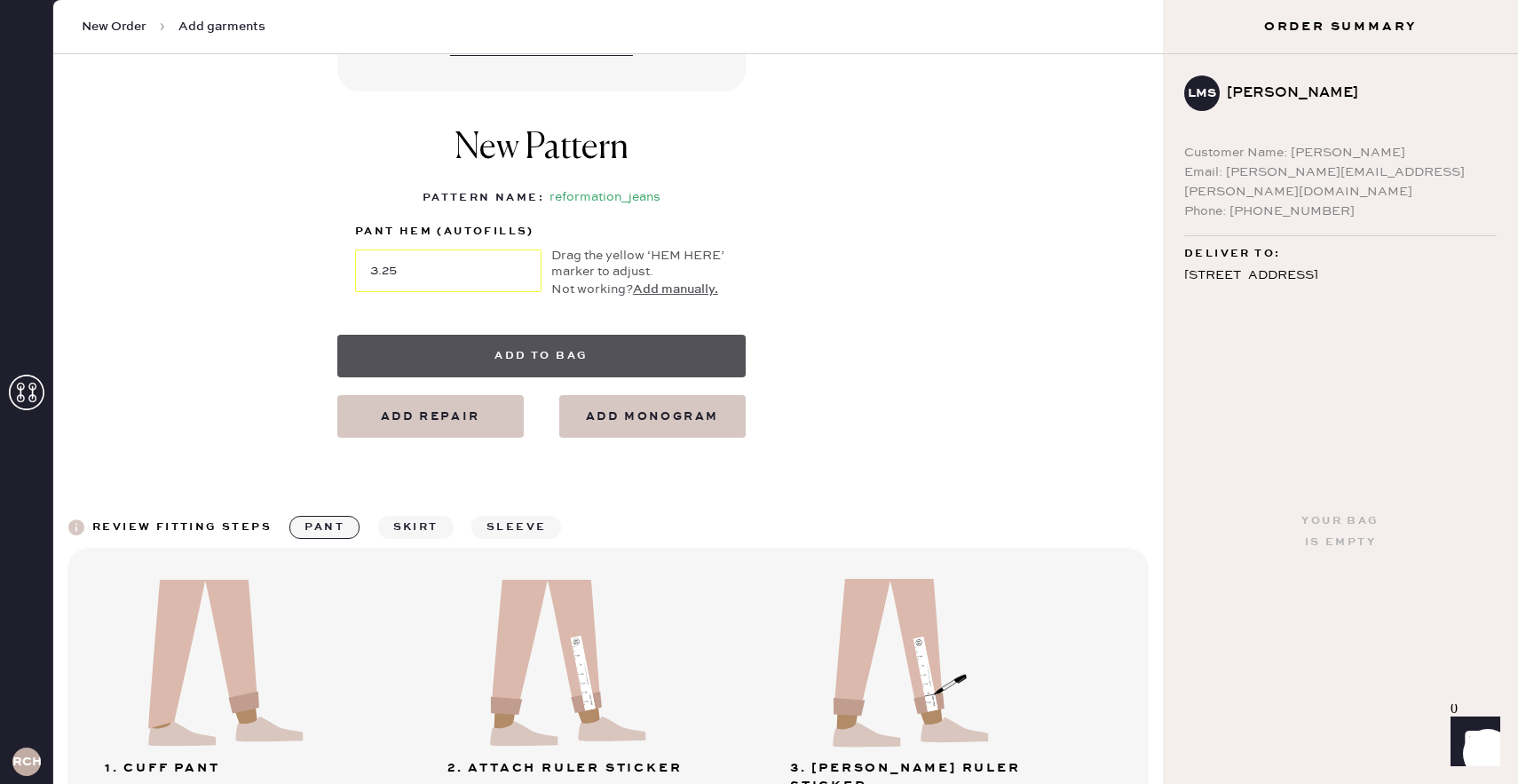
click at [534, 359] on button "Add to bag" at bounding box center [542, 355] width 409 height 43
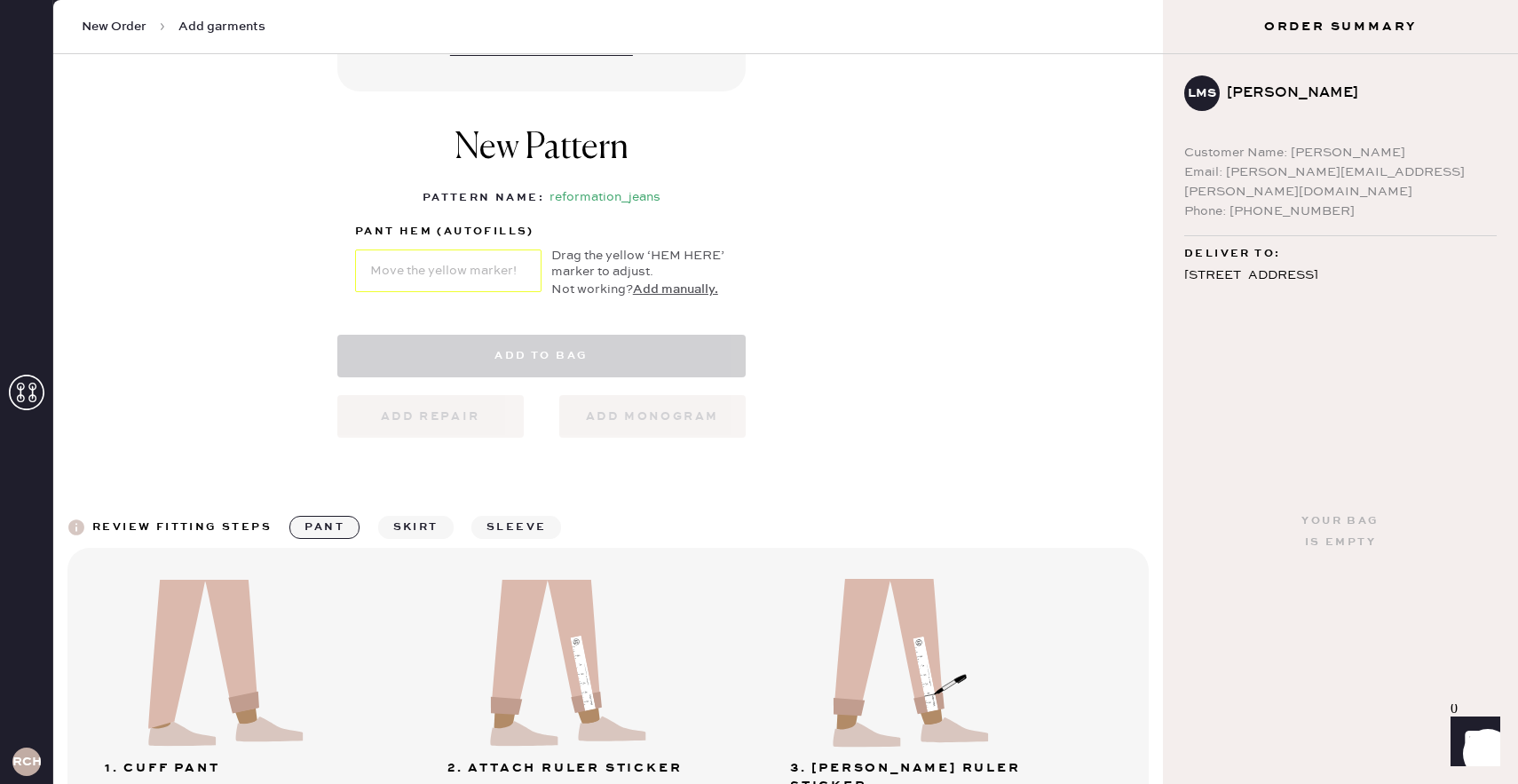
select select "2"
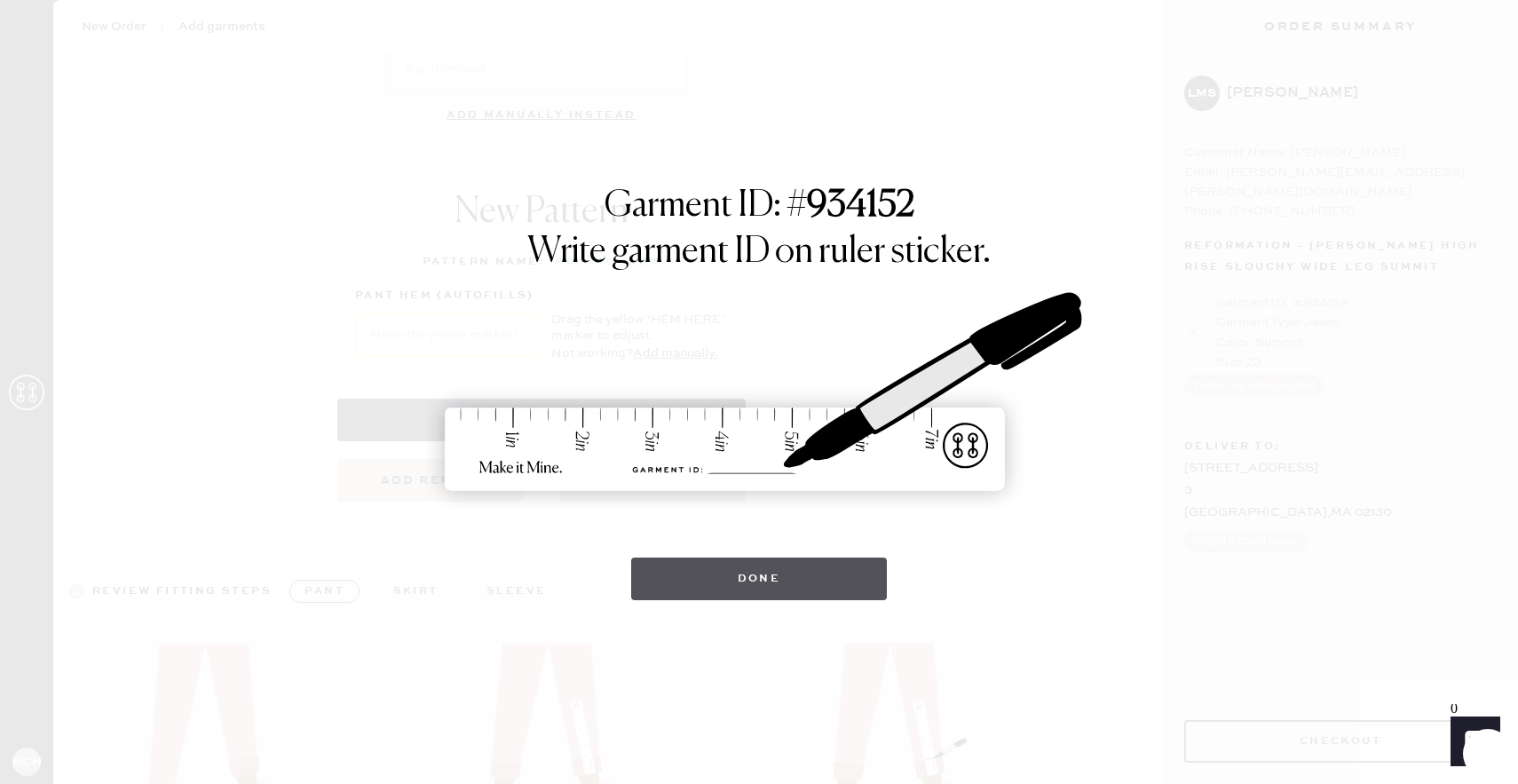
click at [811, 561] on button "Done" at bounding box center [759, 579] width 257 height 43
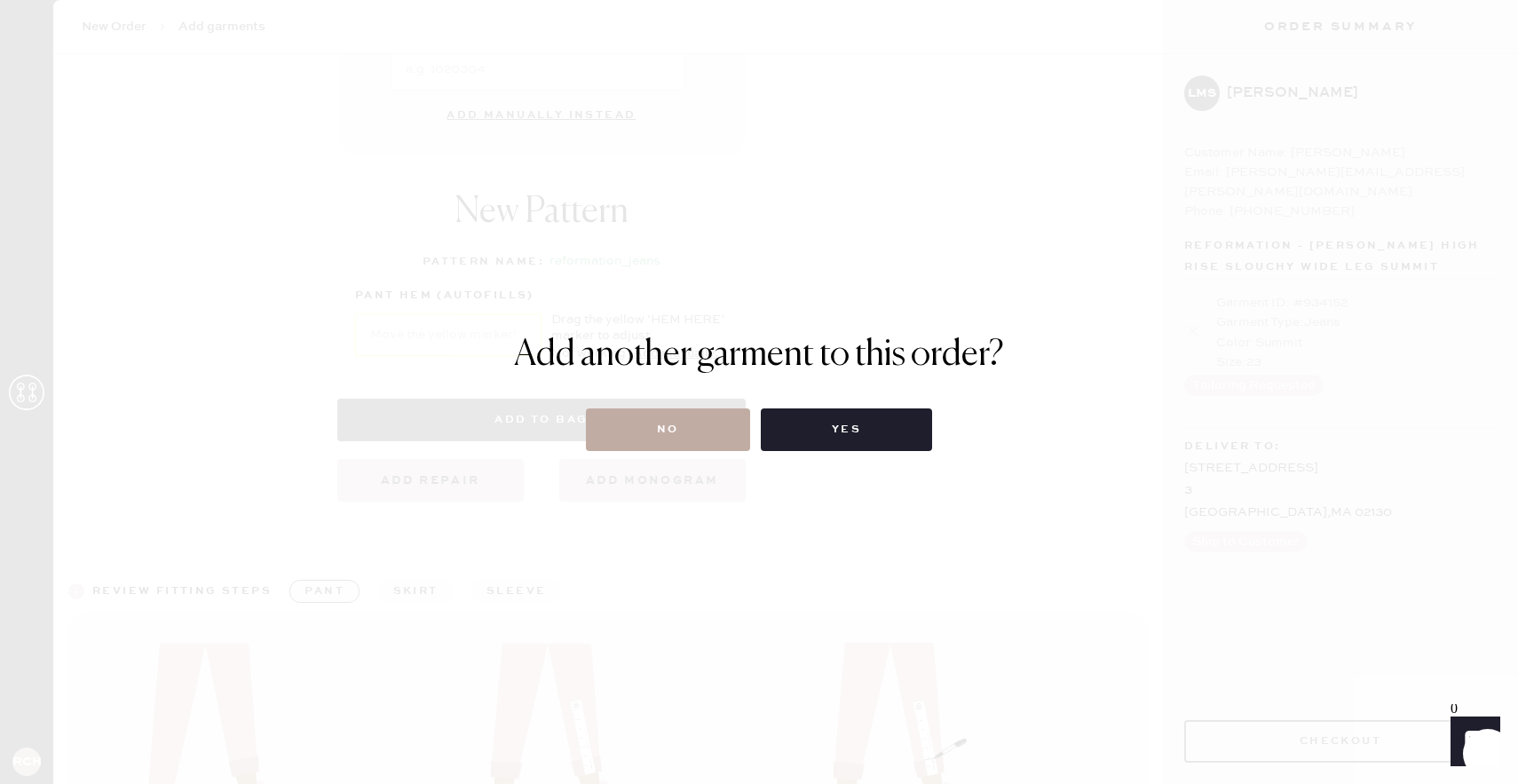
click at [695, 416] on button "No" at bounding box center [668, 430] width 164 height 43
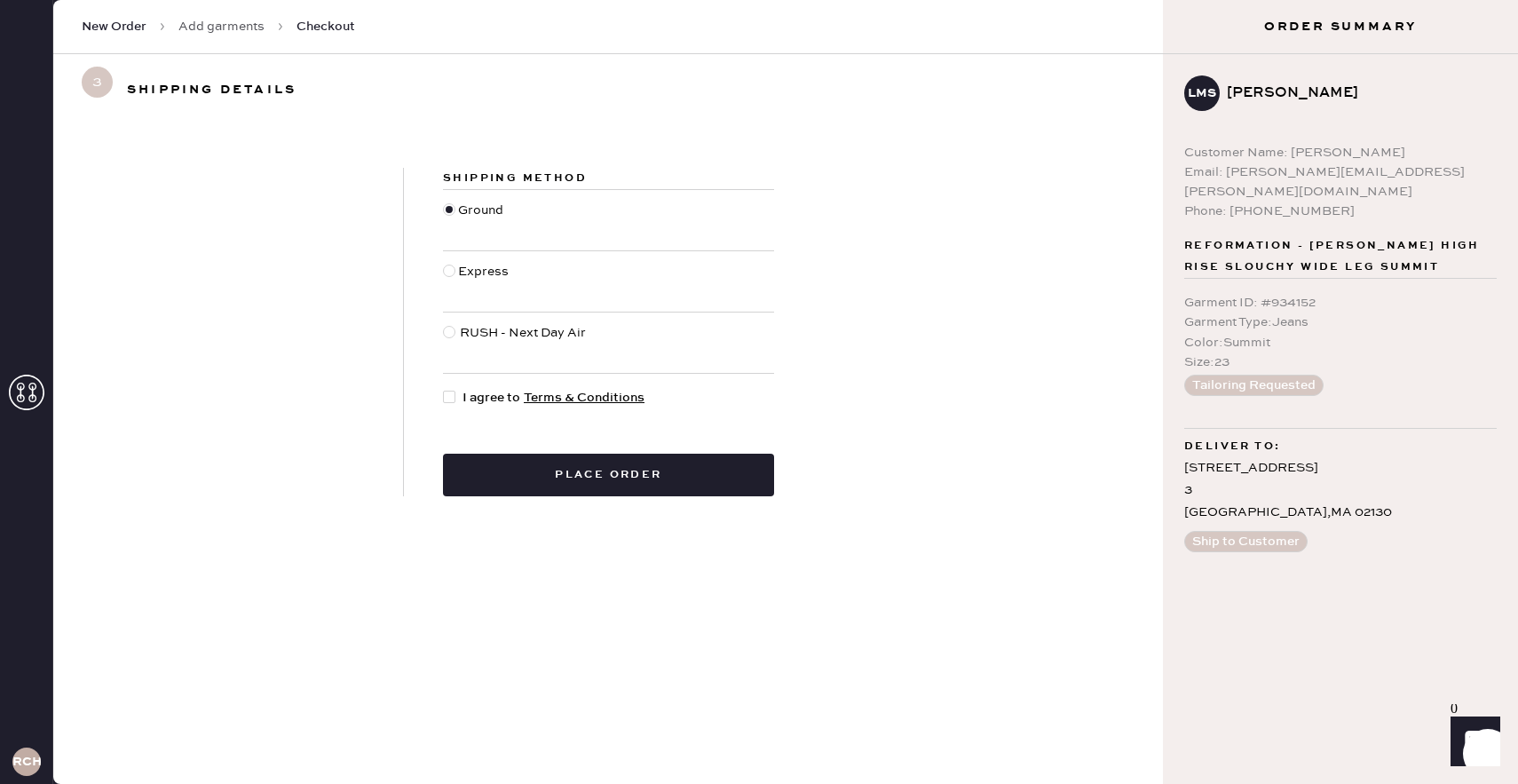
click at [456, 402] on div at bounding box center [453, 397] width 19 height 19
click at [444, 389] on input "I agree to Terms & Conditions" at bounding box center [443, 388] width 1 height 1
checkbox input "true"
click at [594, 491] on button "Place order" at bounding box center [609, 475] width 331 height 43
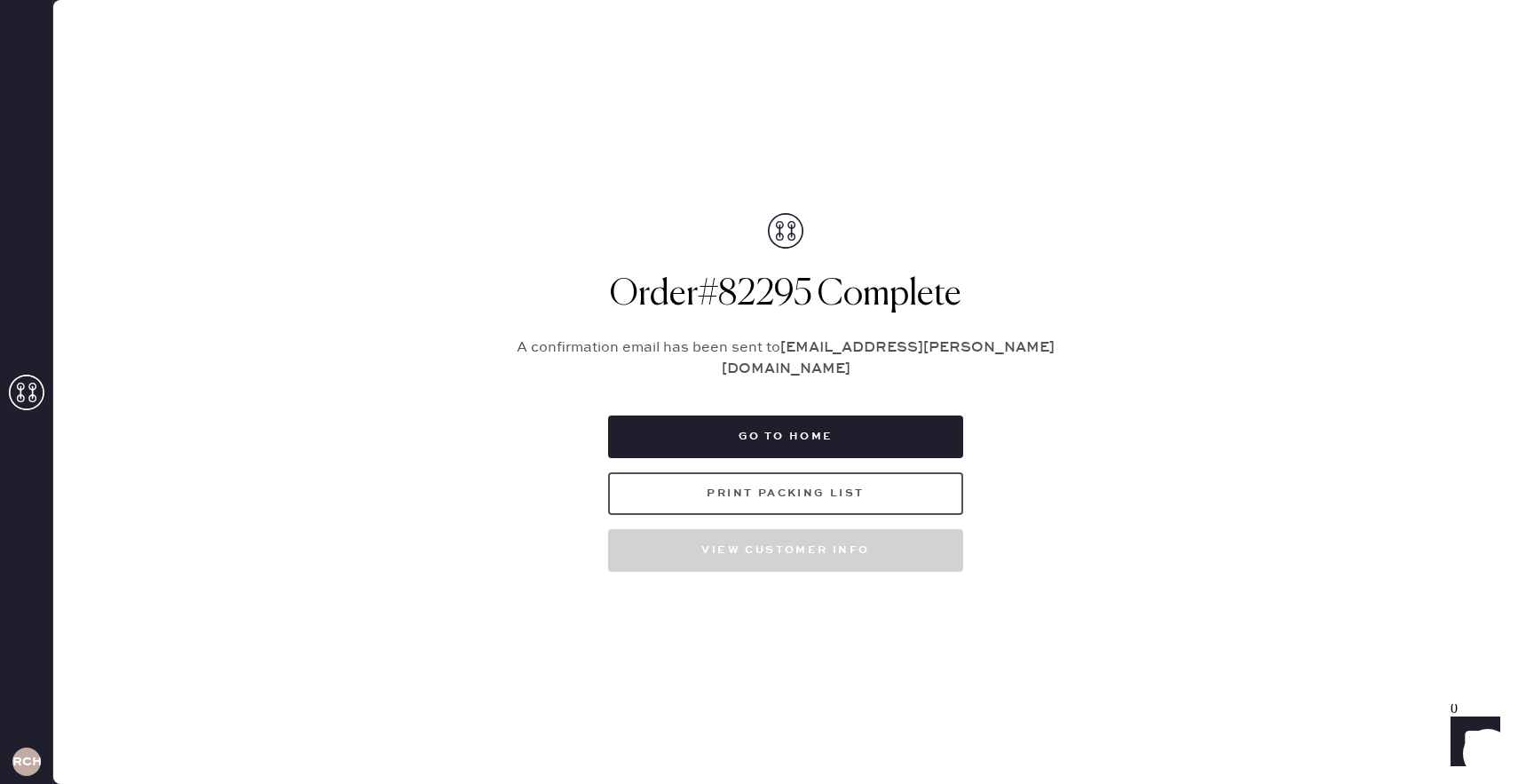
click at [652, 479] on button "Print Packing List" at bounding box center [786, 493] width 355 height 43
